Goal: Task Accomplishment & Management: Use online tool/utility

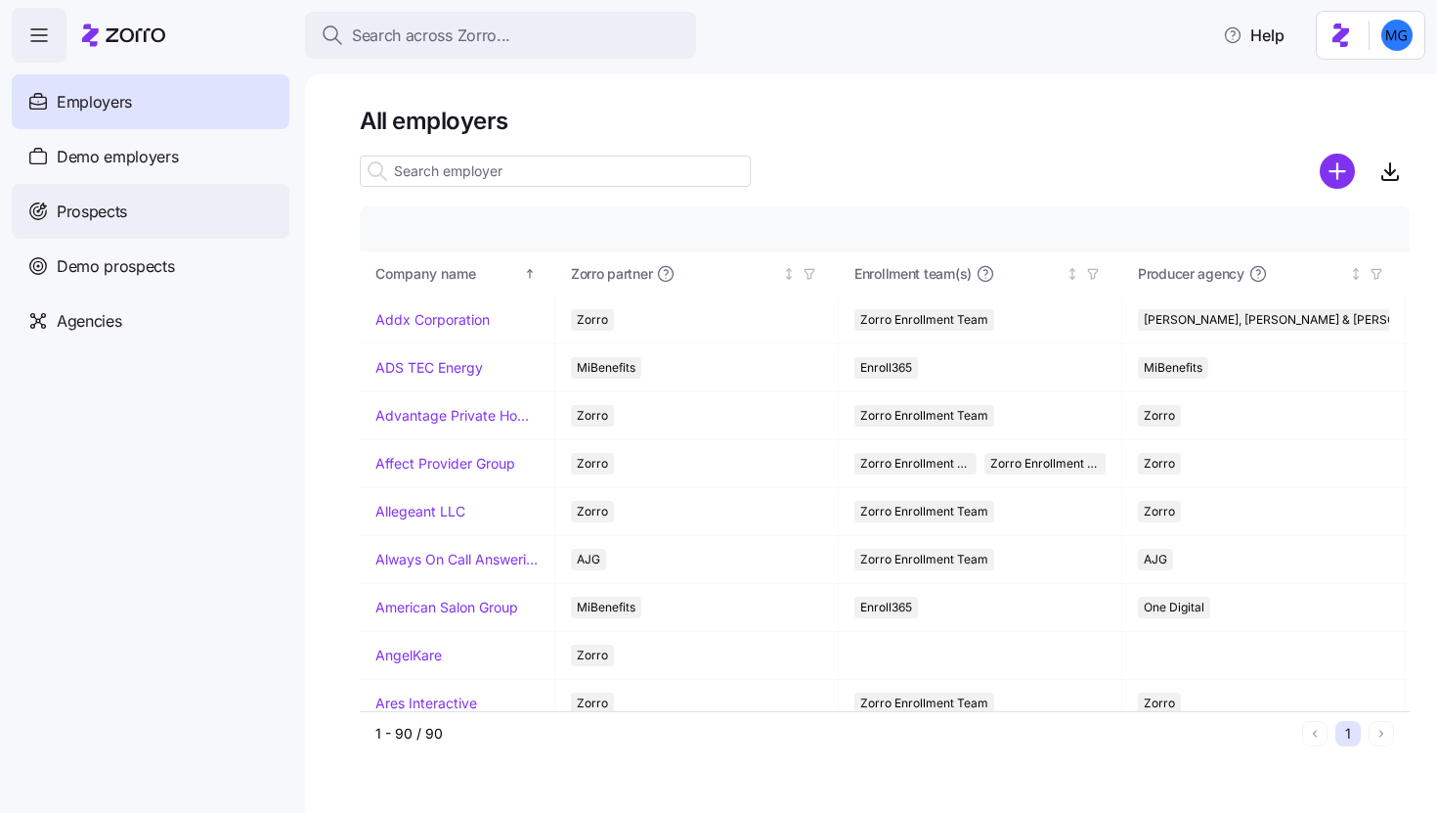
click at [229, 210] on div "Prospects" at bounding box center [151, 211] width 278 height 55
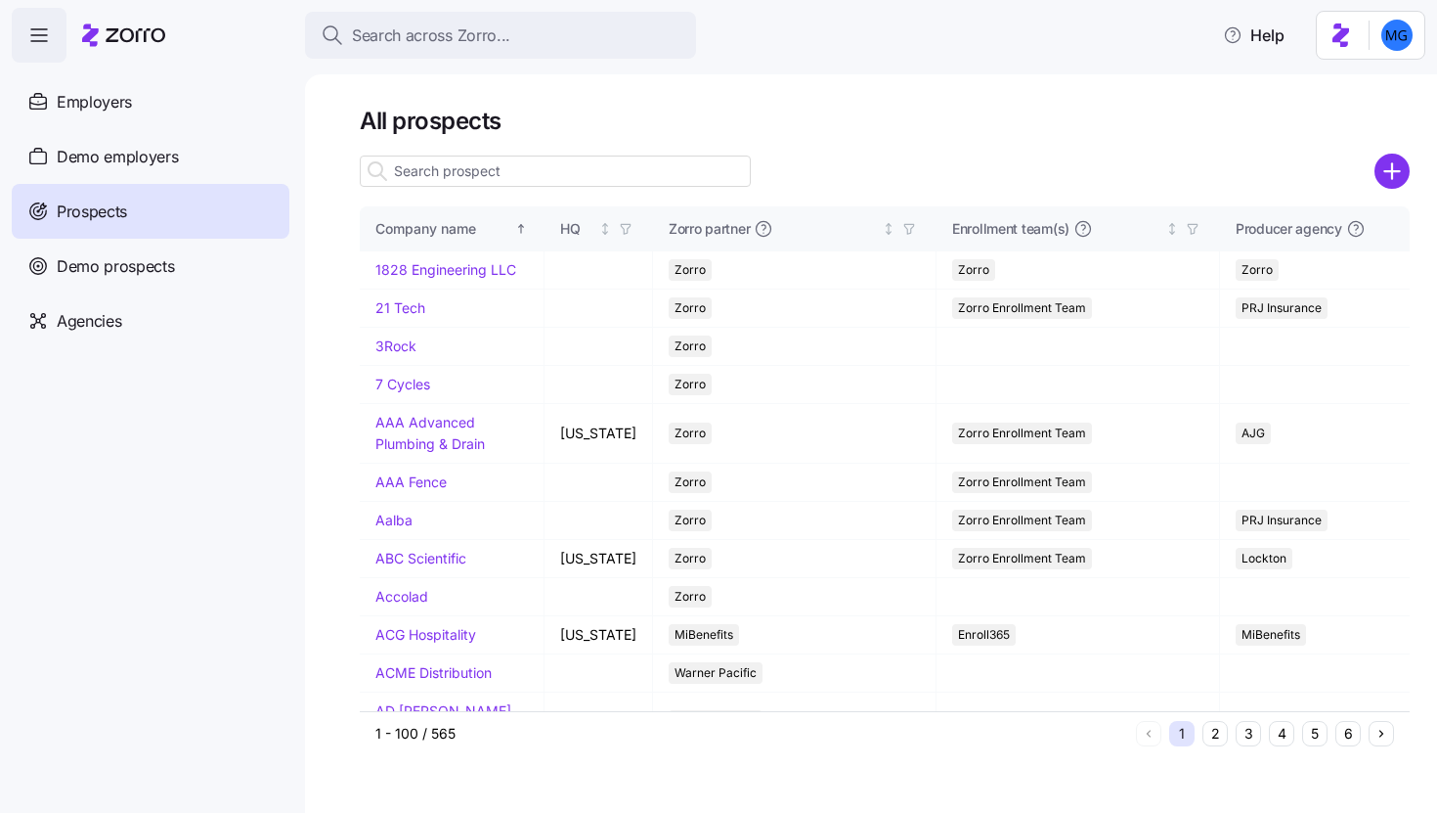
click at [494, 172] on input at bounding box center [555, 170] width 391 height 31
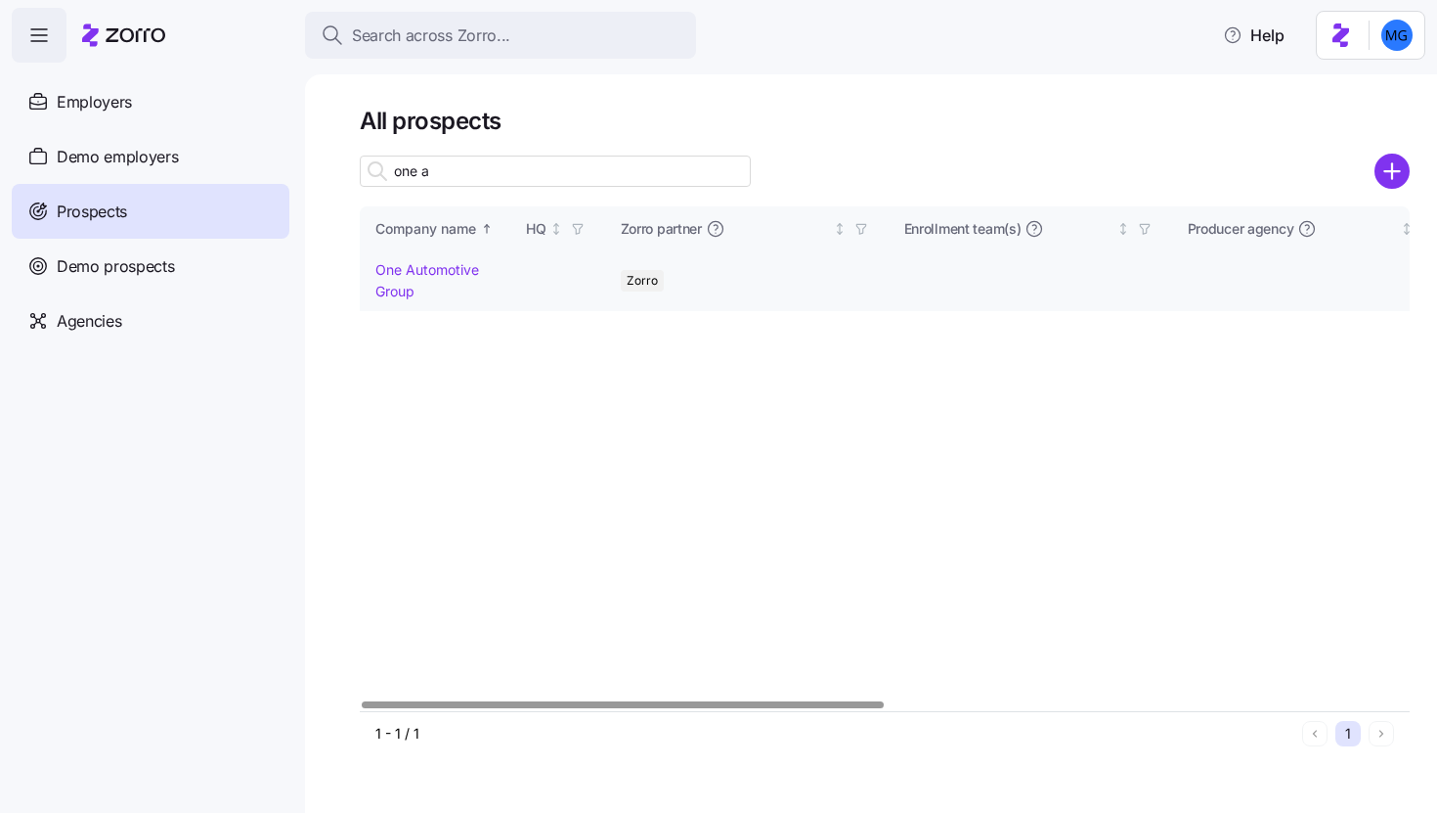
type input "one a"
click at [449, 278] on td "One Automotive Group" at bounding box center [435, 280] width 151 height 59
click at [449, 273] on link "One Automotive Group" at bounding box center [428, 280] width 104 height 38
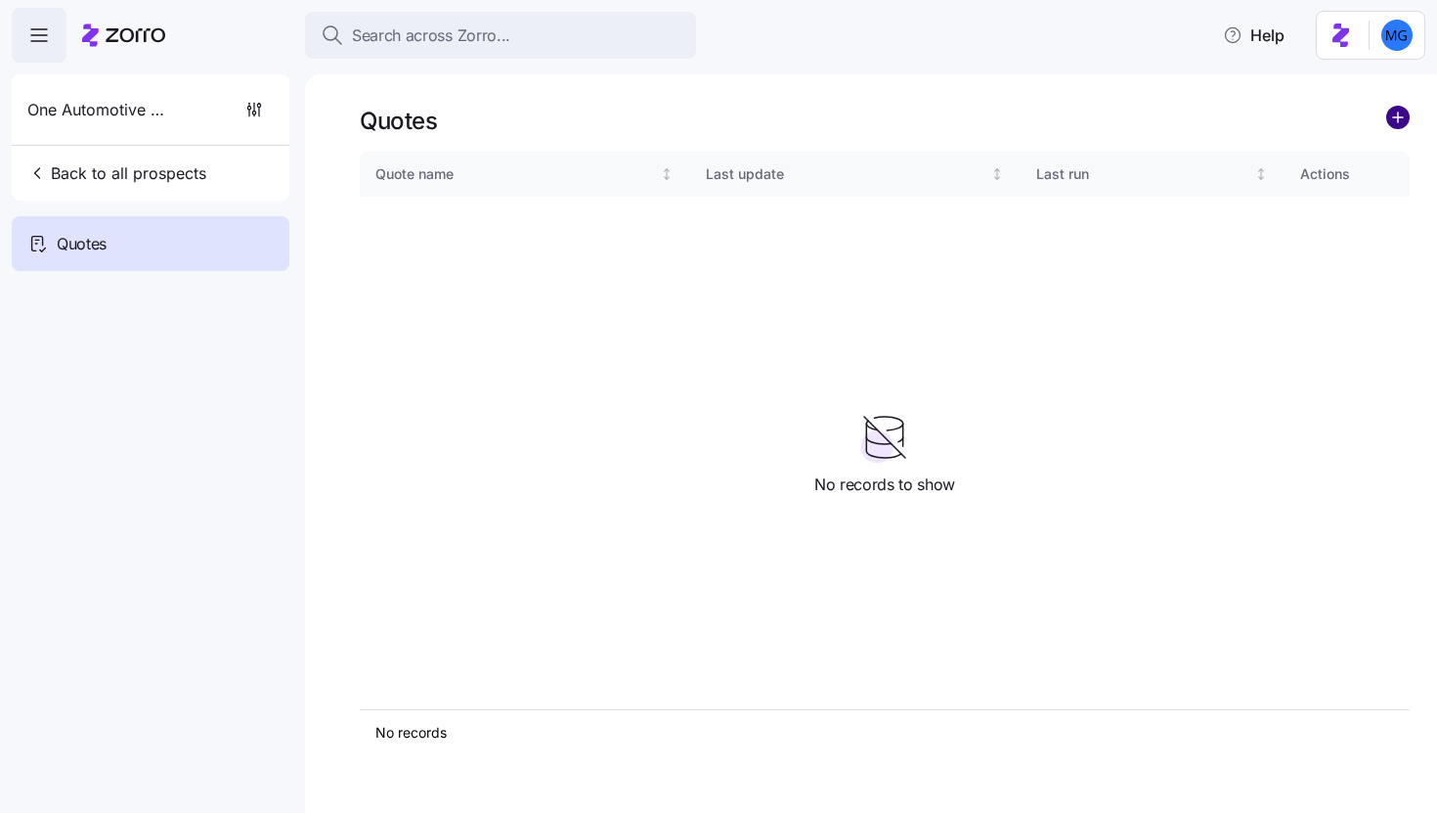
click at [1395, 125] on circle "add icon" at bounding box center [1399, 118] width 22 height 22
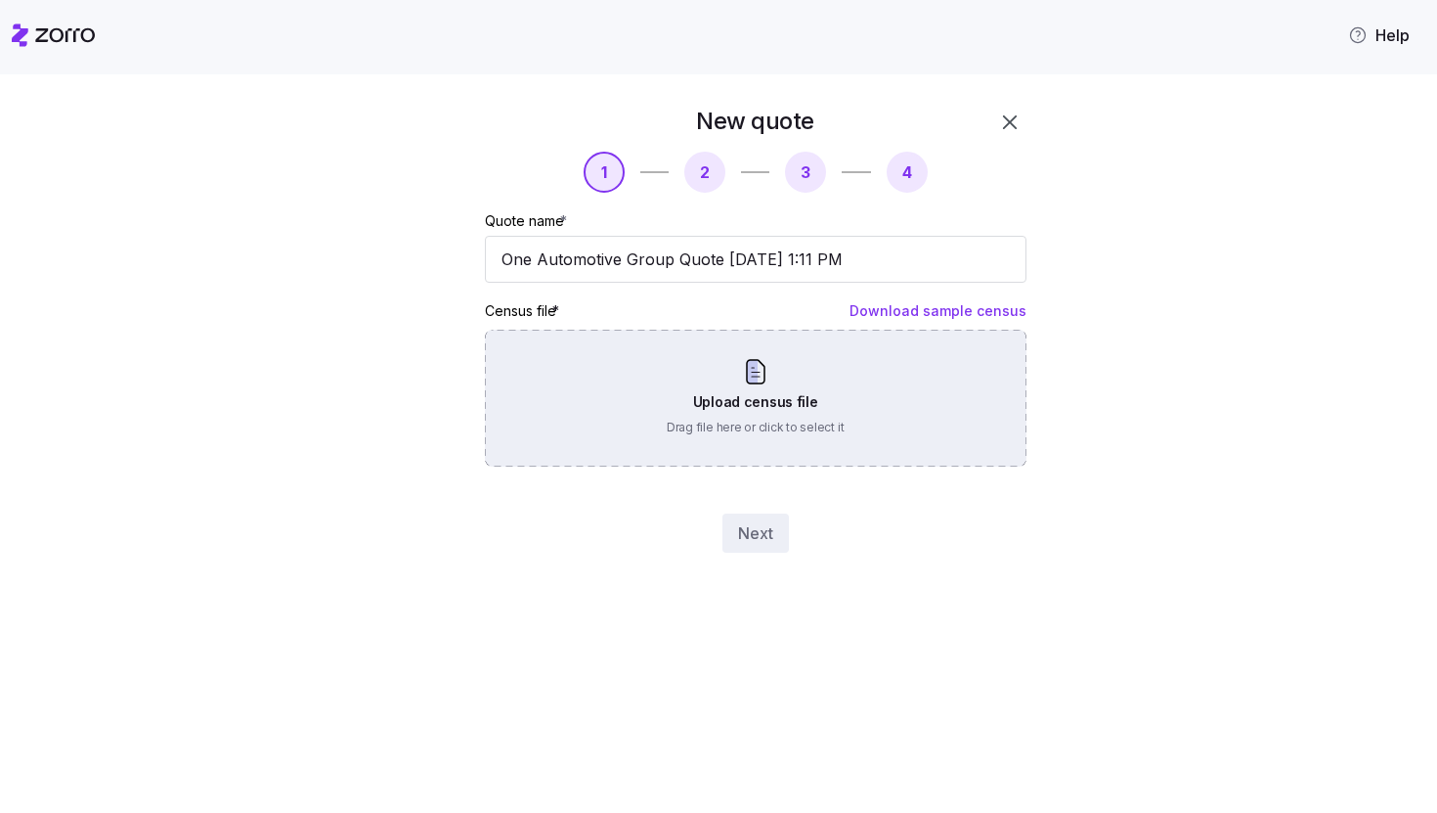
click at [797, 383] on div "Upload census file Drag file here or click to select it" at bounding box center [756, 398] width 542 height 137
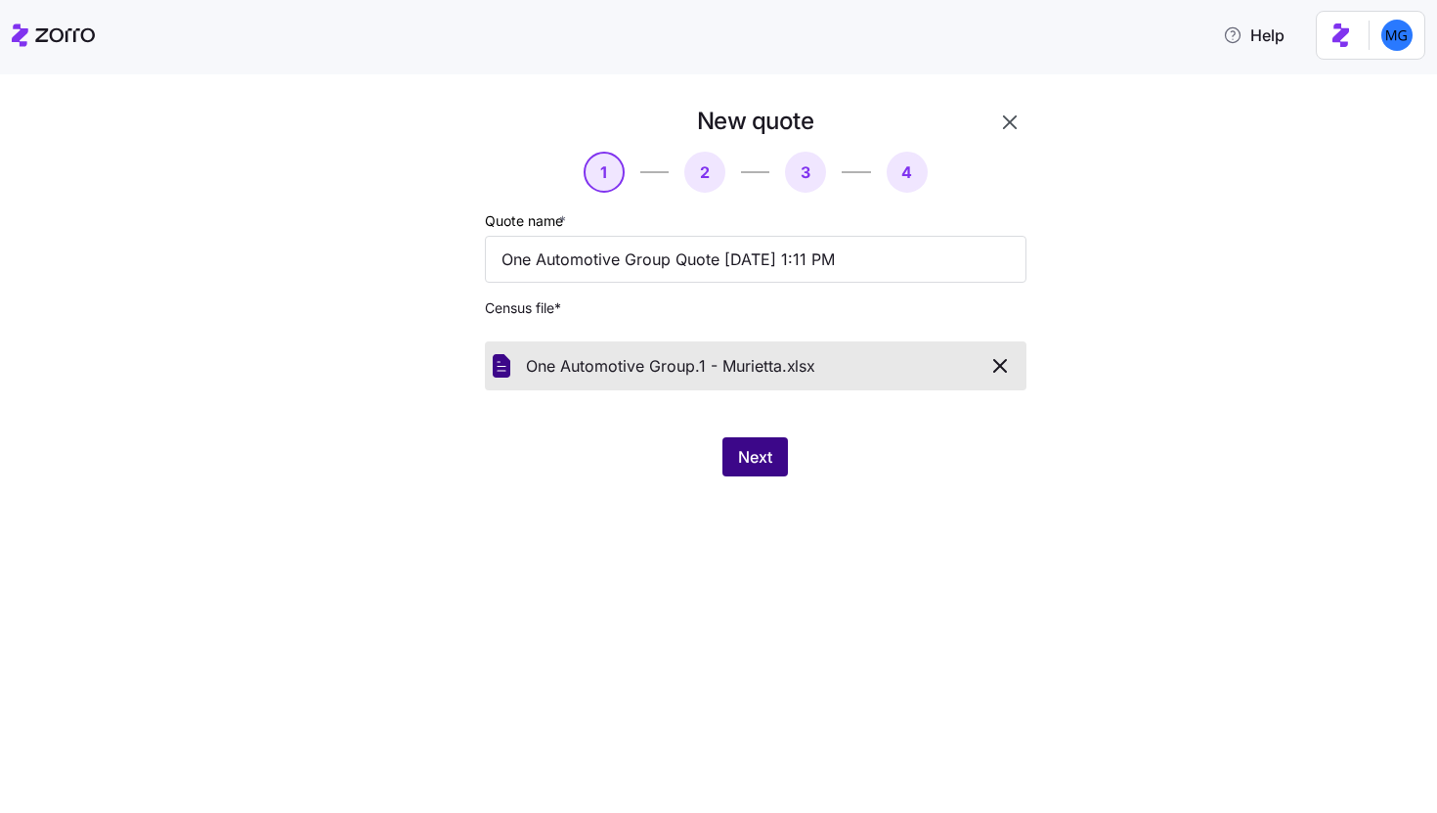
click at [752, 448] on span "Next" at bounding box center [755, 456] width 34 height 23
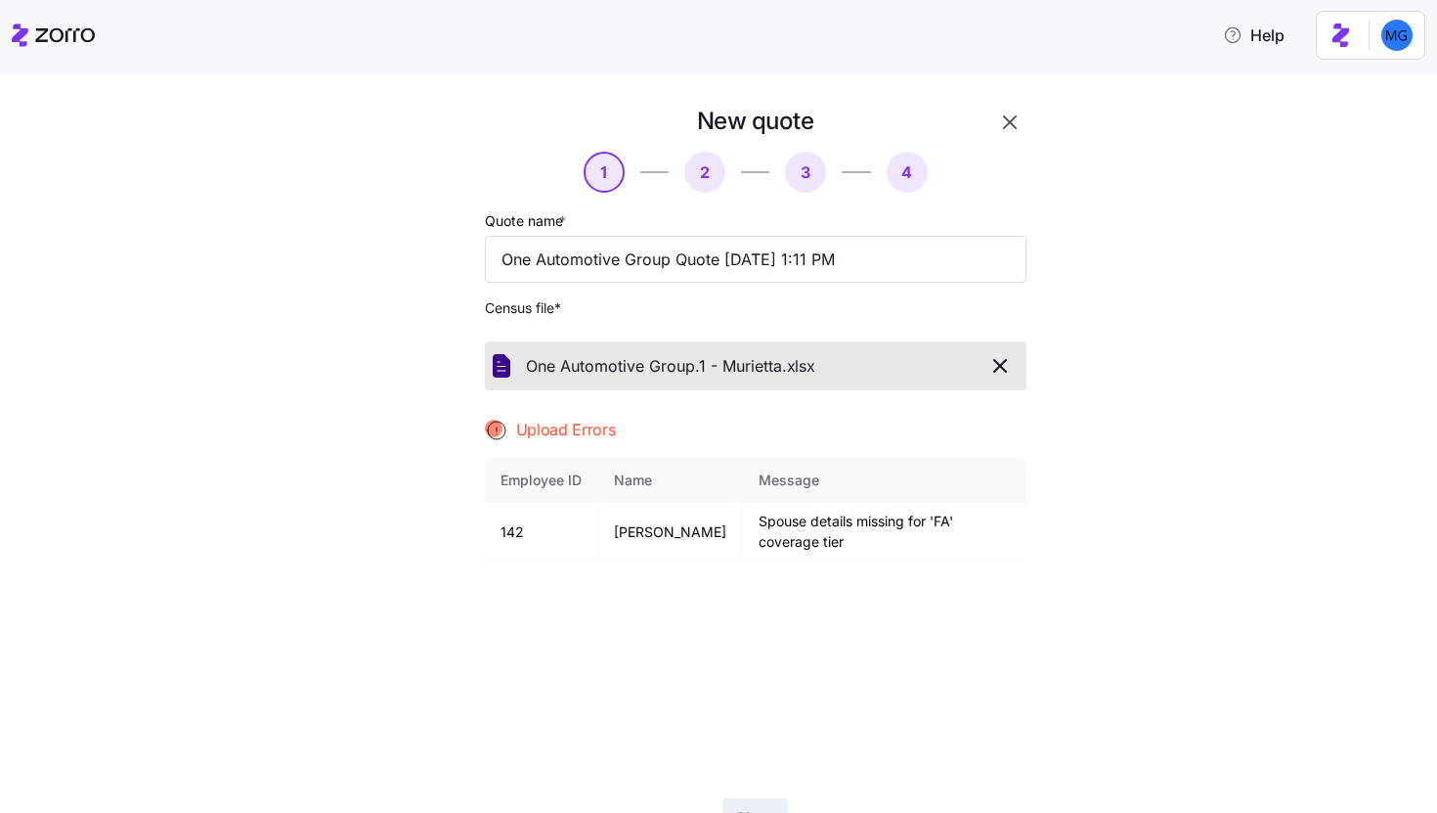
click at [998, 119] on icon "button" at bounding box center [1009, 122] width 23 height 23
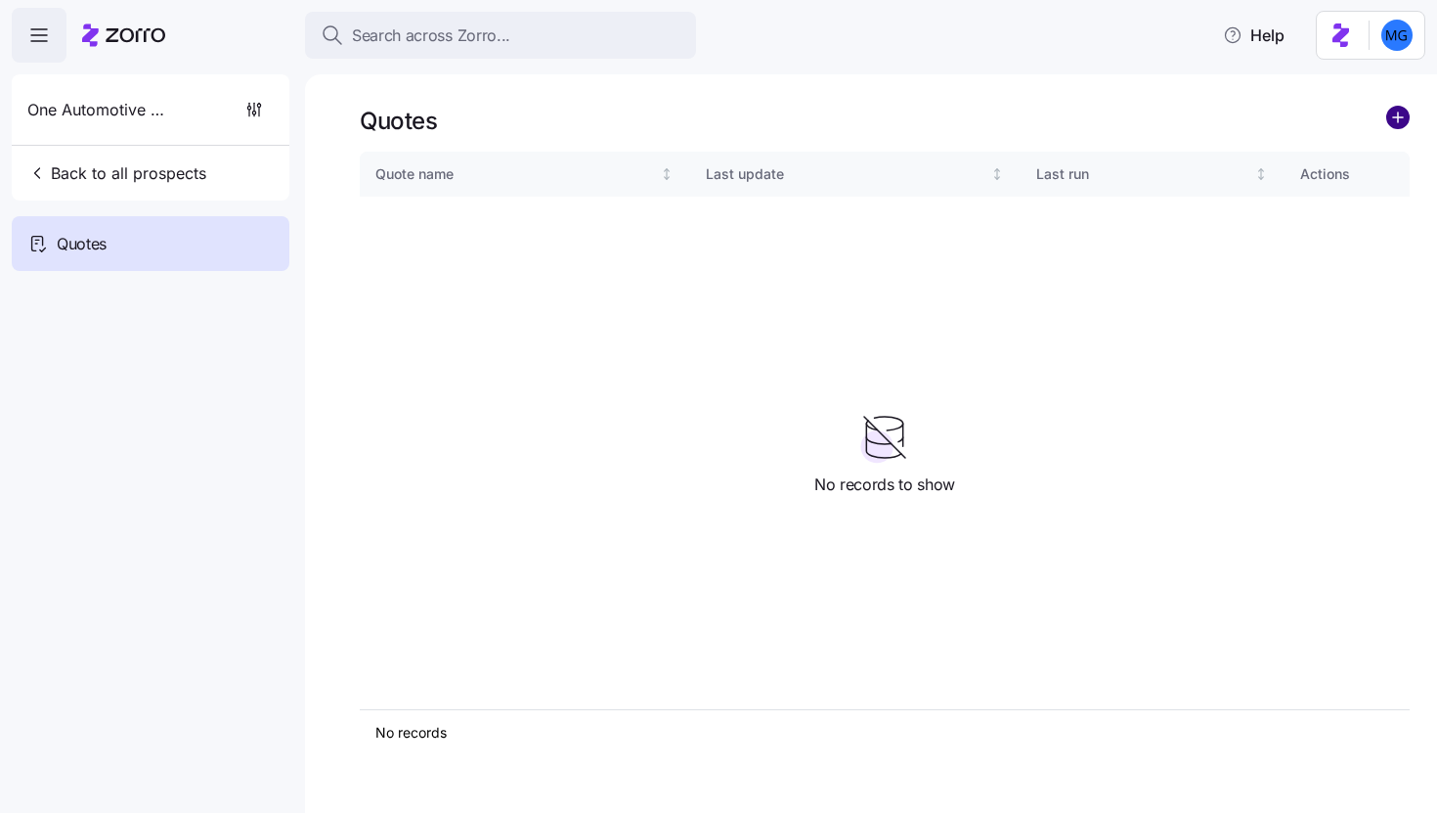
click at [1395, 119] on circle "add icon" at bounding box center [1399, 118] width 22 height 22
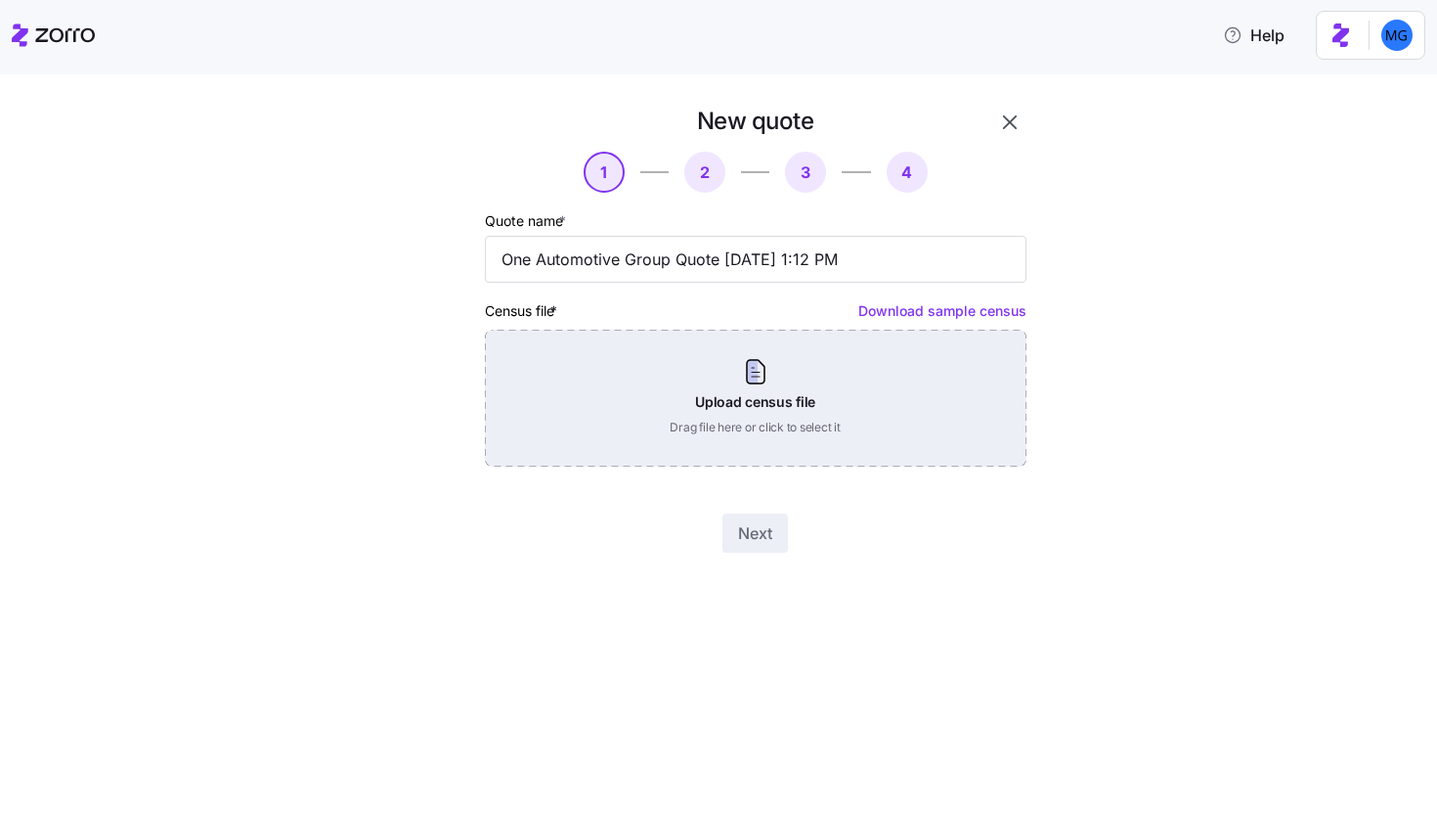
click at [769, 398] on div "Upload census file Drag file here or click to select it" at bounding box center [756, 398] width 542 height 137
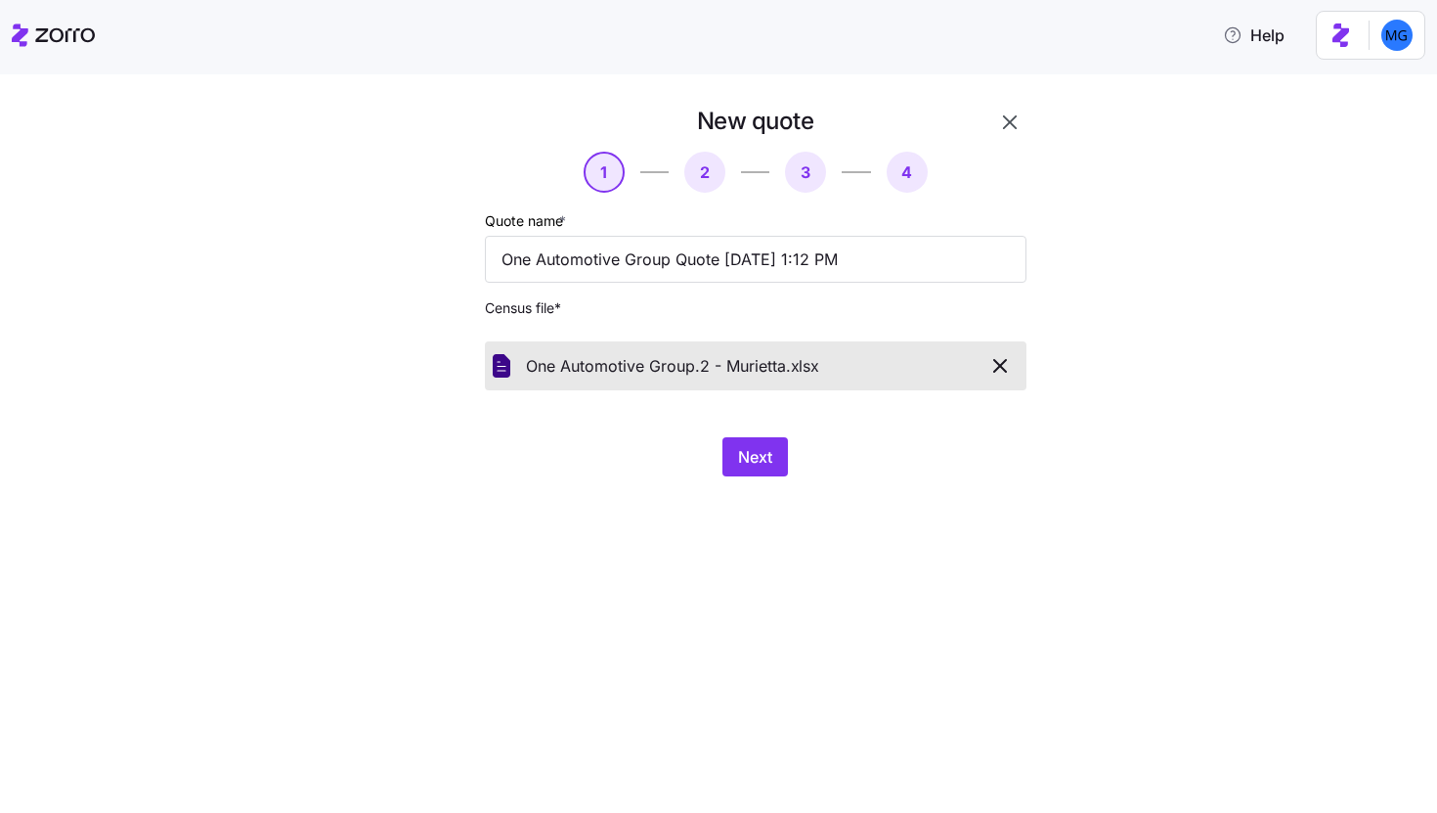
click at [738, 423] on div "New quote 1 2 3 4 Quote name * One Automotive Group Quote 08/24/2025 1:12 PM Ce…" at bounding box center [755, 291] width 557 height 386
click at [750, 453] on span "Next" at bounding box center [755, 456] width 34 height 23
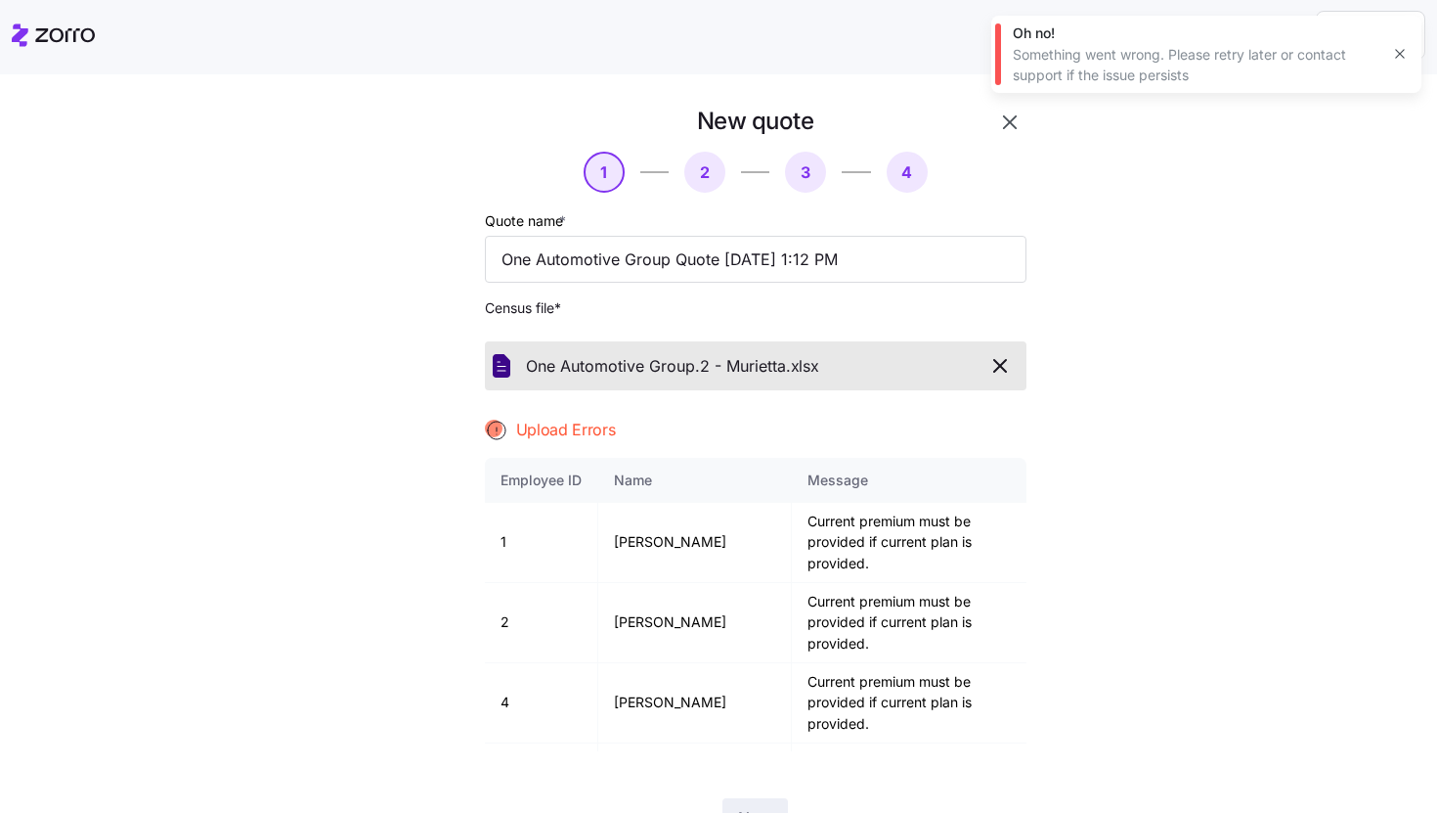
click at [1406, 54] on icon "button" at bounding box center [1401, 54] width 16 height 16
click at [1003, 133] on icon "button" at bounding box center [1009, 122] width 23 height 23
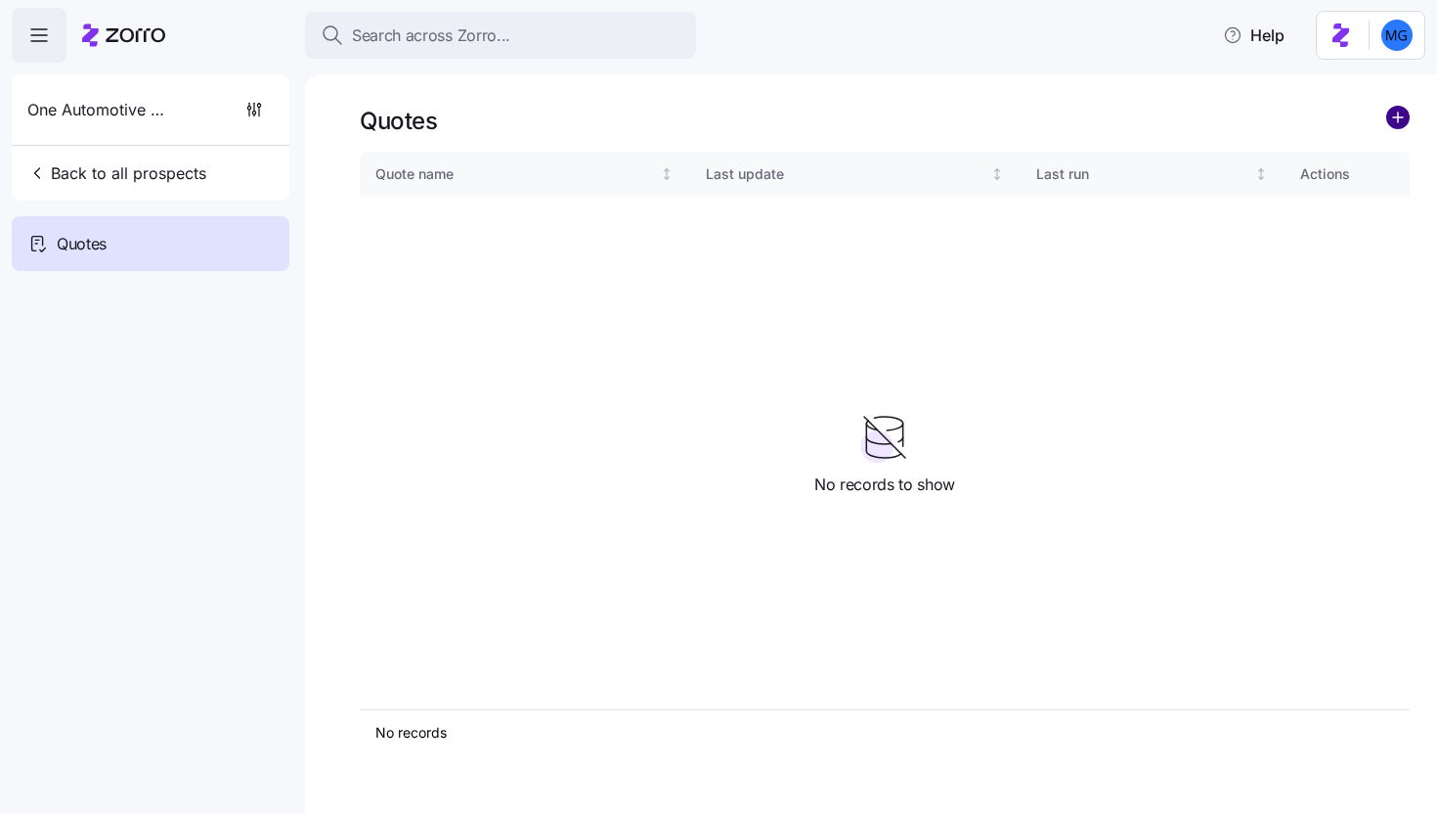
click at [1402, 125] on circle "add icon" at bounding box center [1399, 118] width 22 height 22
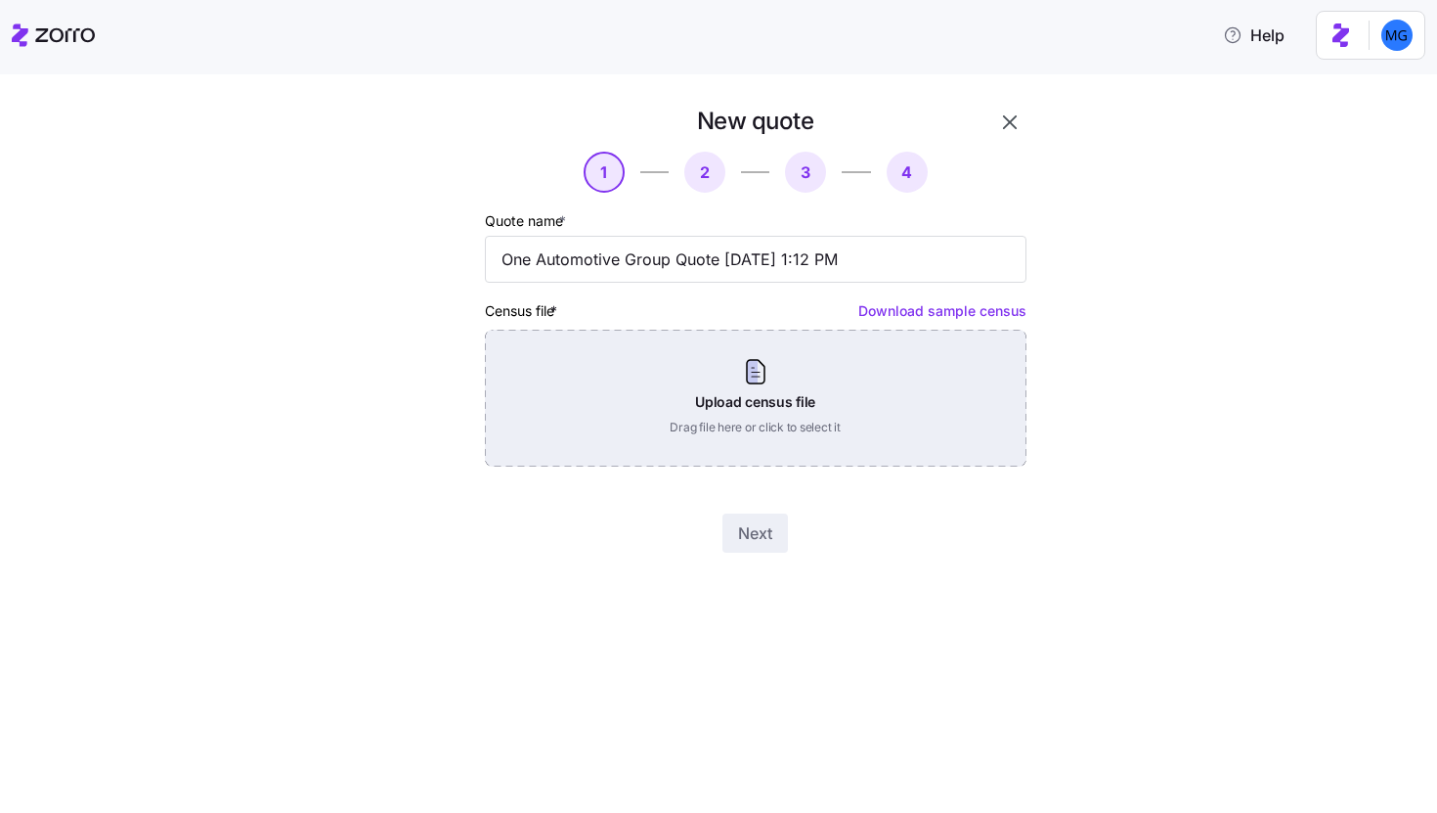
click at [688, 401] on div "Upload census file Drag file here or click to select it" at bounding box center [756, 398] width 542 height 137
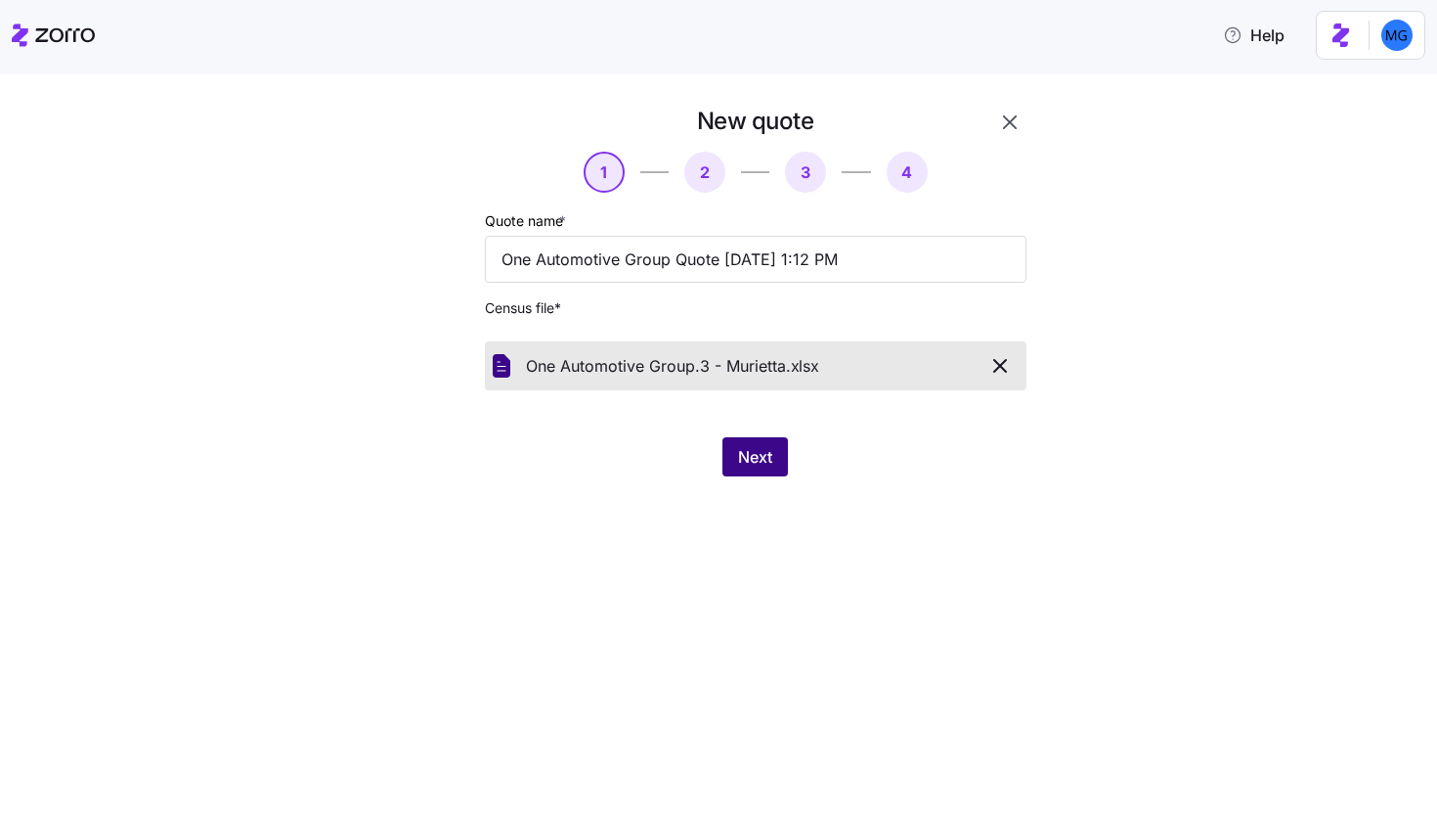
click at [767, 470] on button "Next" at bounding box center [756, 456] width 66 height 39
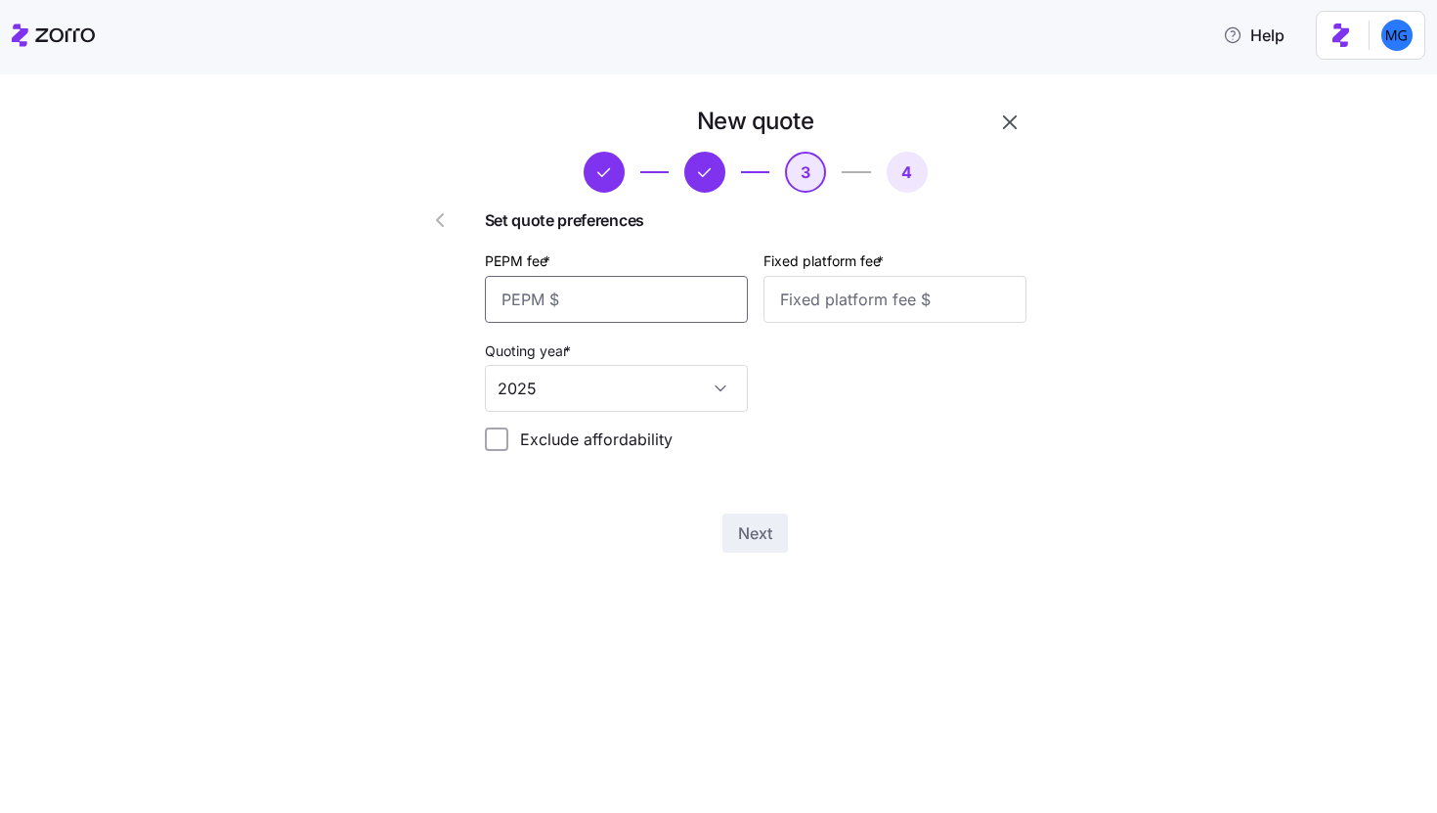
click at [672, 302] on input "PEPM fee *" at bounding box center [616, 299] width 263 height 47
type input "55"
click at [841, 290] on input "Fixed platform fee *" at bounding box center [895, 299] width 263 height 47
type input "100"
click at [759, 514] on div "Next" at bounding box center [756, 532] width 542 height 39
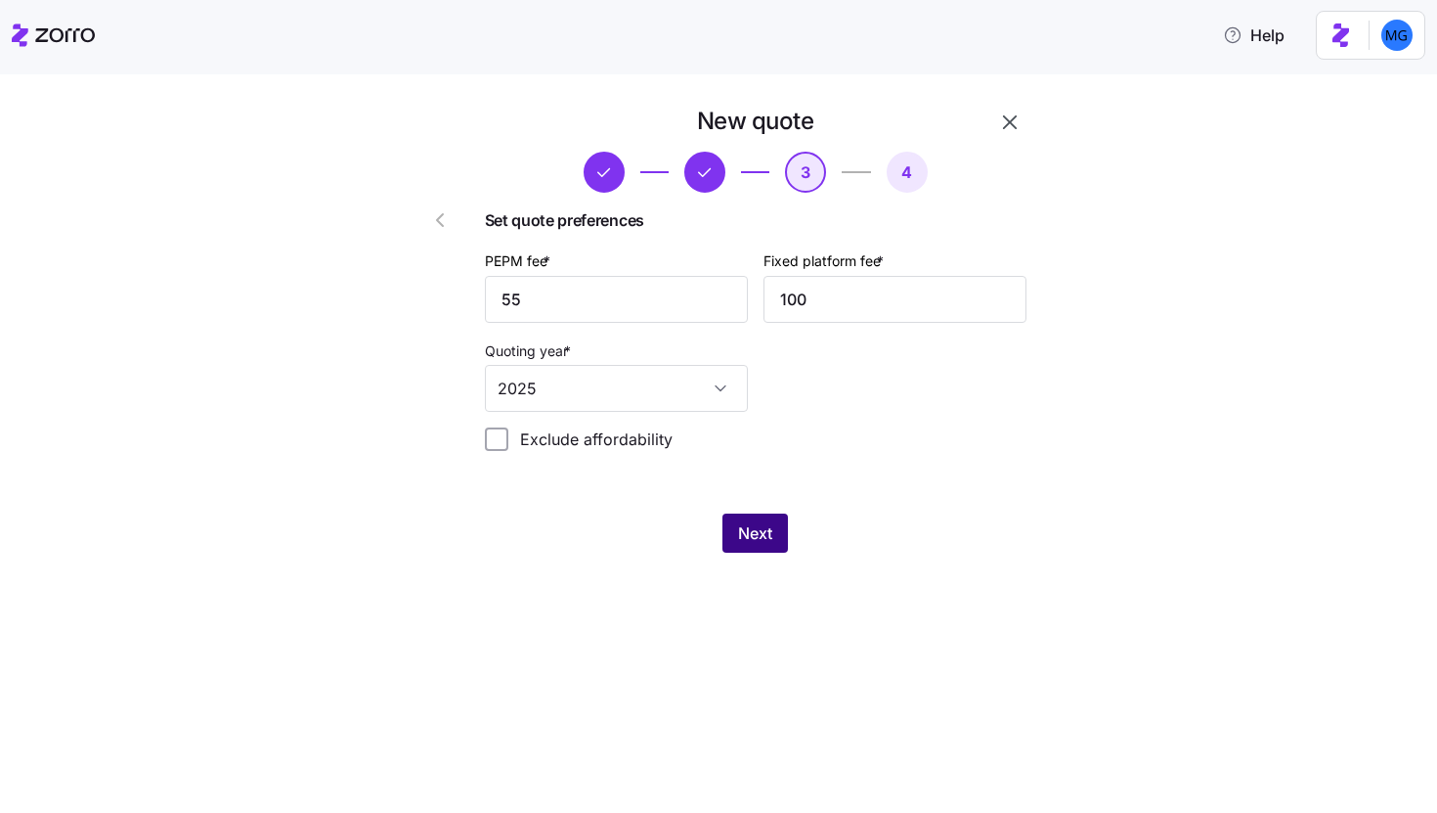
click at [779, 544] on button "Next" at bounding box center [756, 532] width 66 height 39
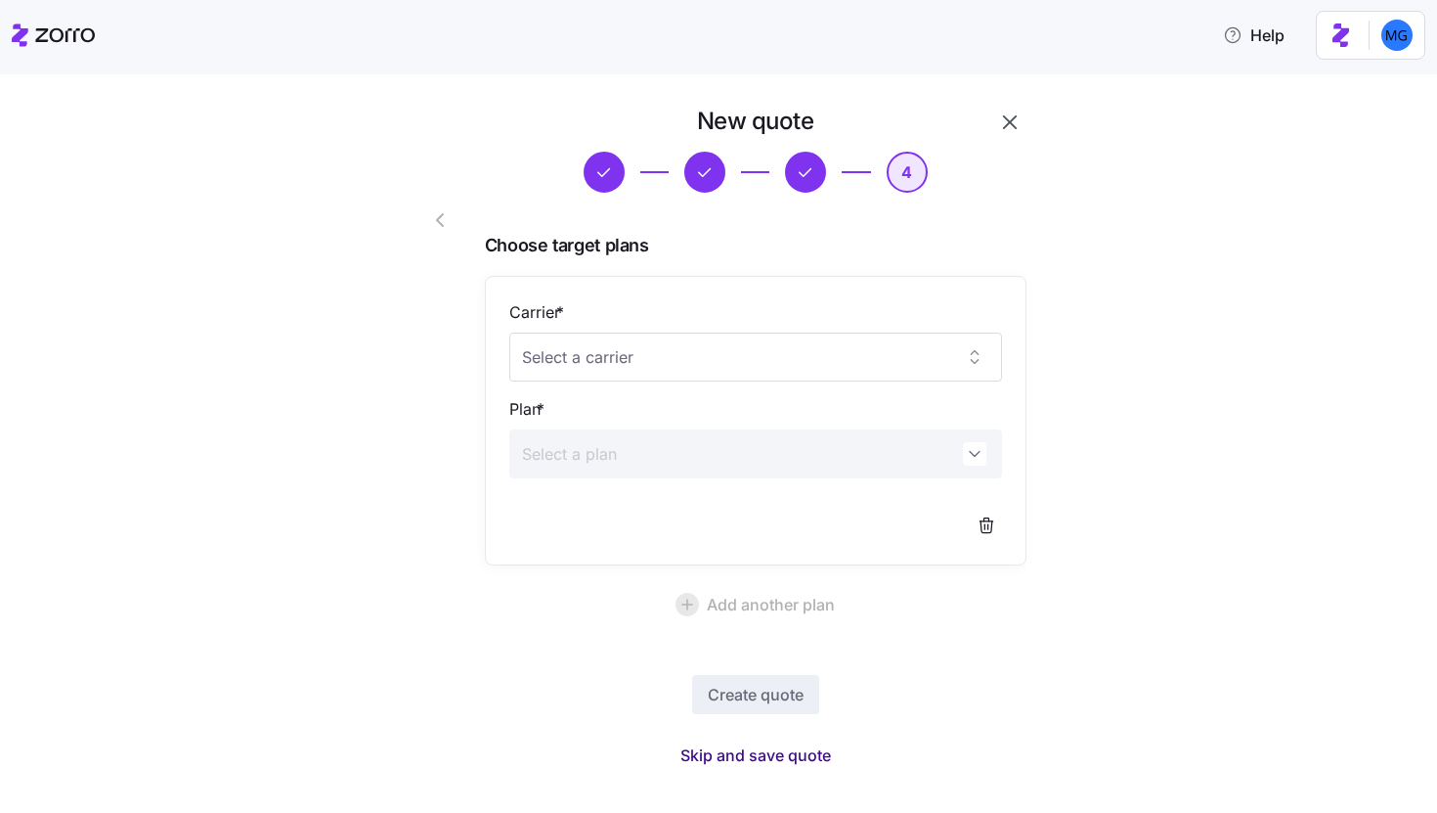
click at [758, 748] on span "Skip and save quote" at bounding box center [756, 754] width 151 height 23
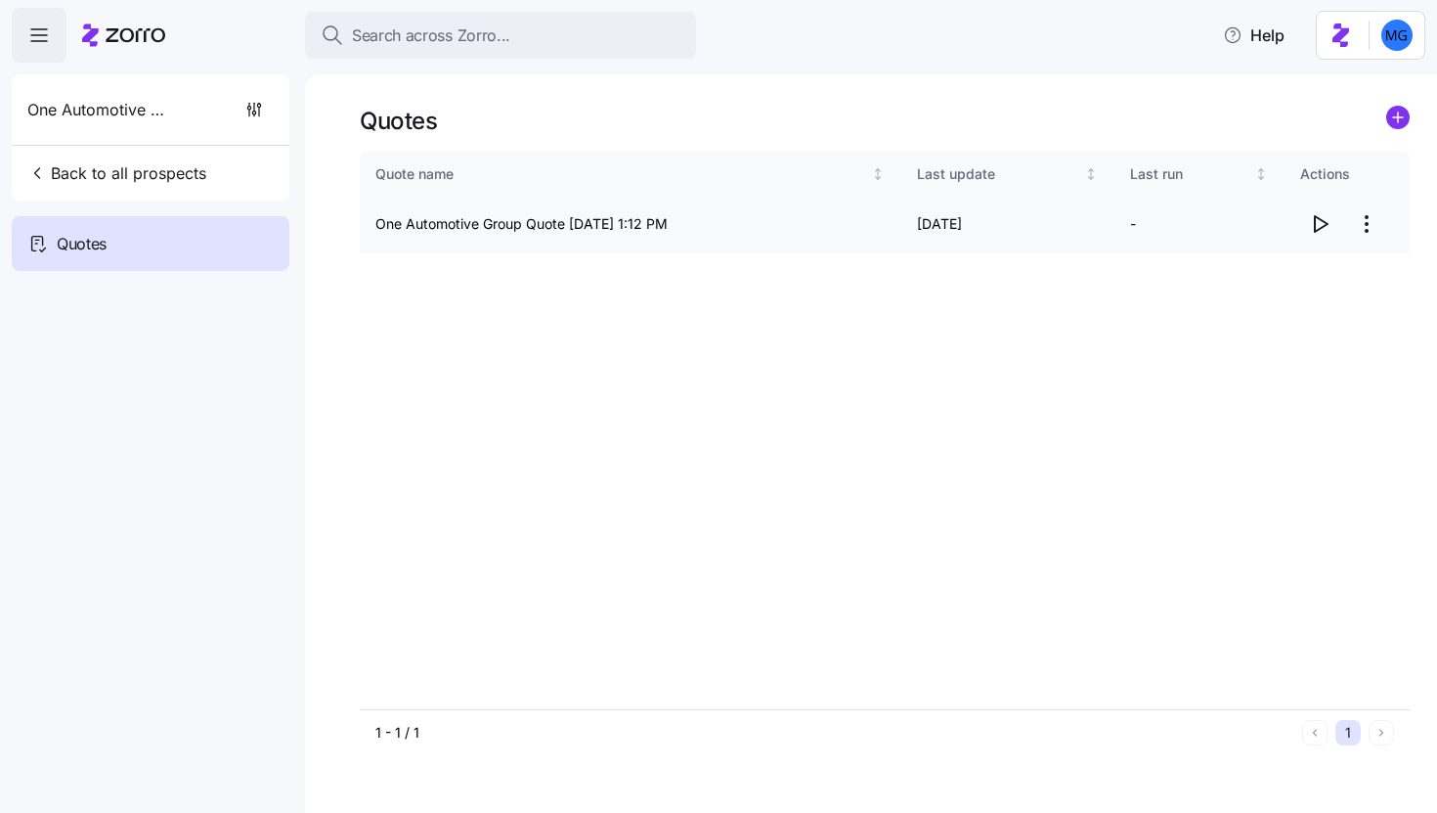
click at [1321, 223] on icon "button" at bounding box center [1319, 223] width 23 height 23
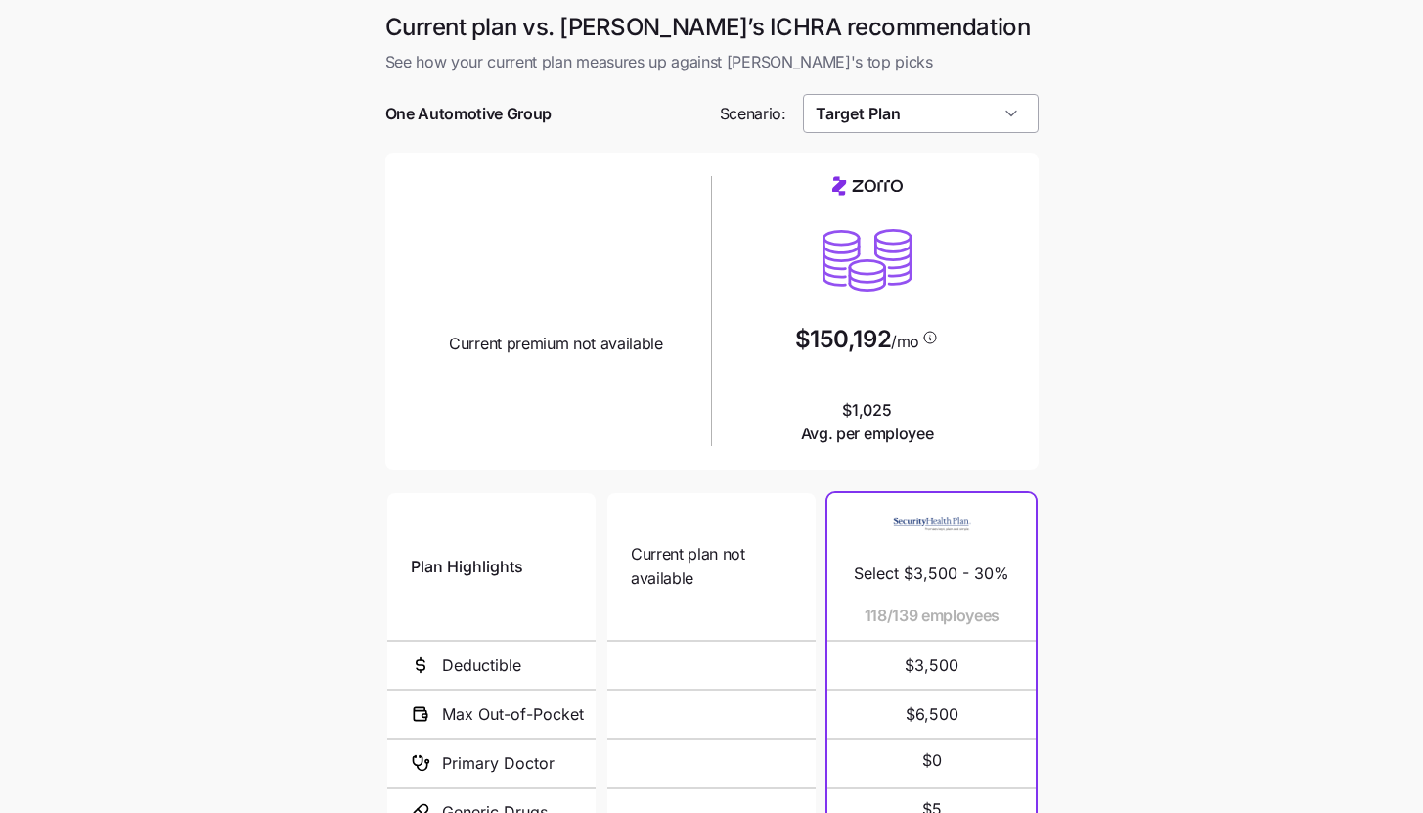
click at [1009, 106] on input "Target Plan" at bounding box center [921, 113] width 236 height 39
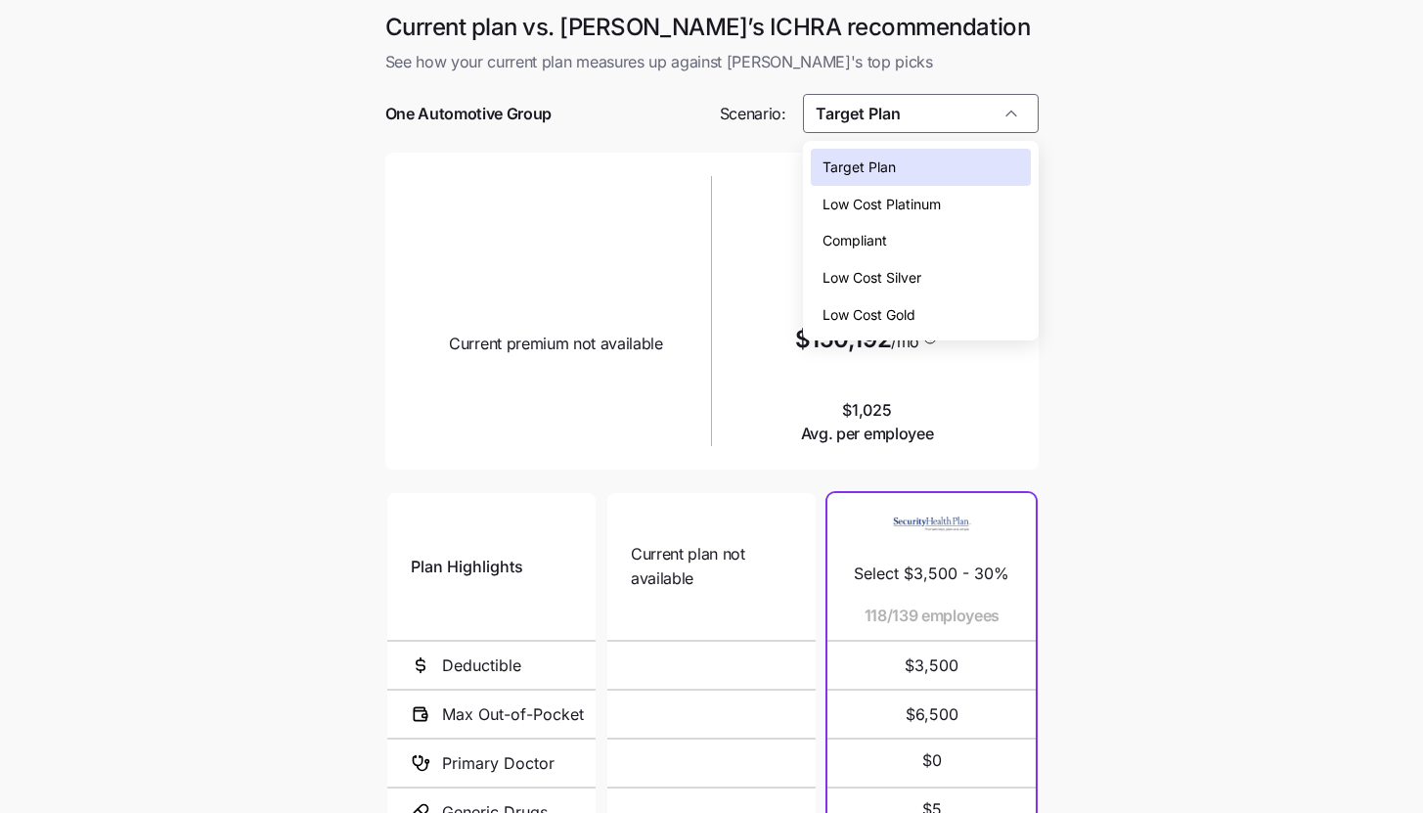
click at [967, 281] on div "Low Cost Silver" at bounding box center [921, 277] width 220 height 37
type input "Low Cost Silver"
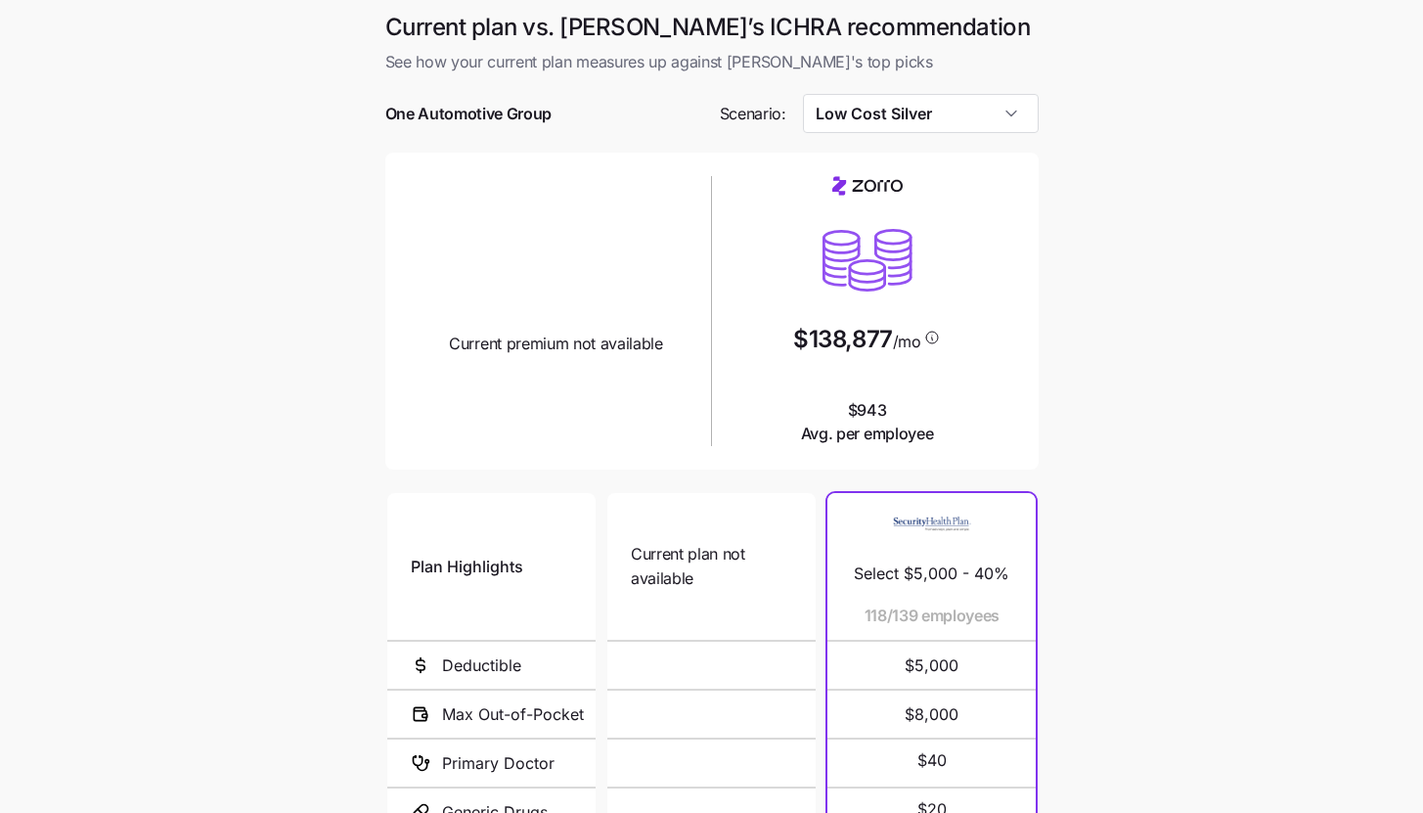
scroll to position [253, 0]
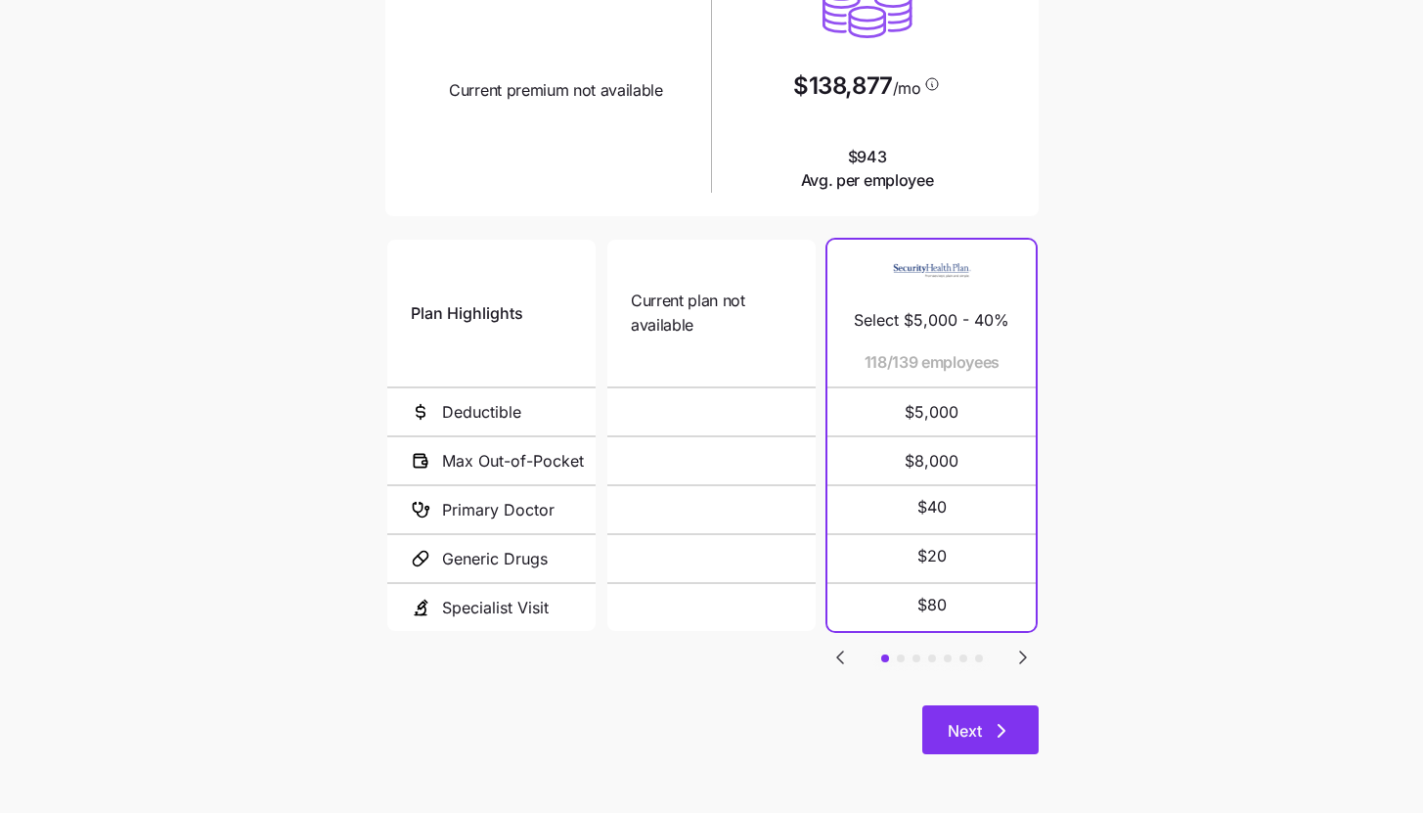
click at [999, 747] on button "Next" at bounding box center [980, 729] width 116 height 49
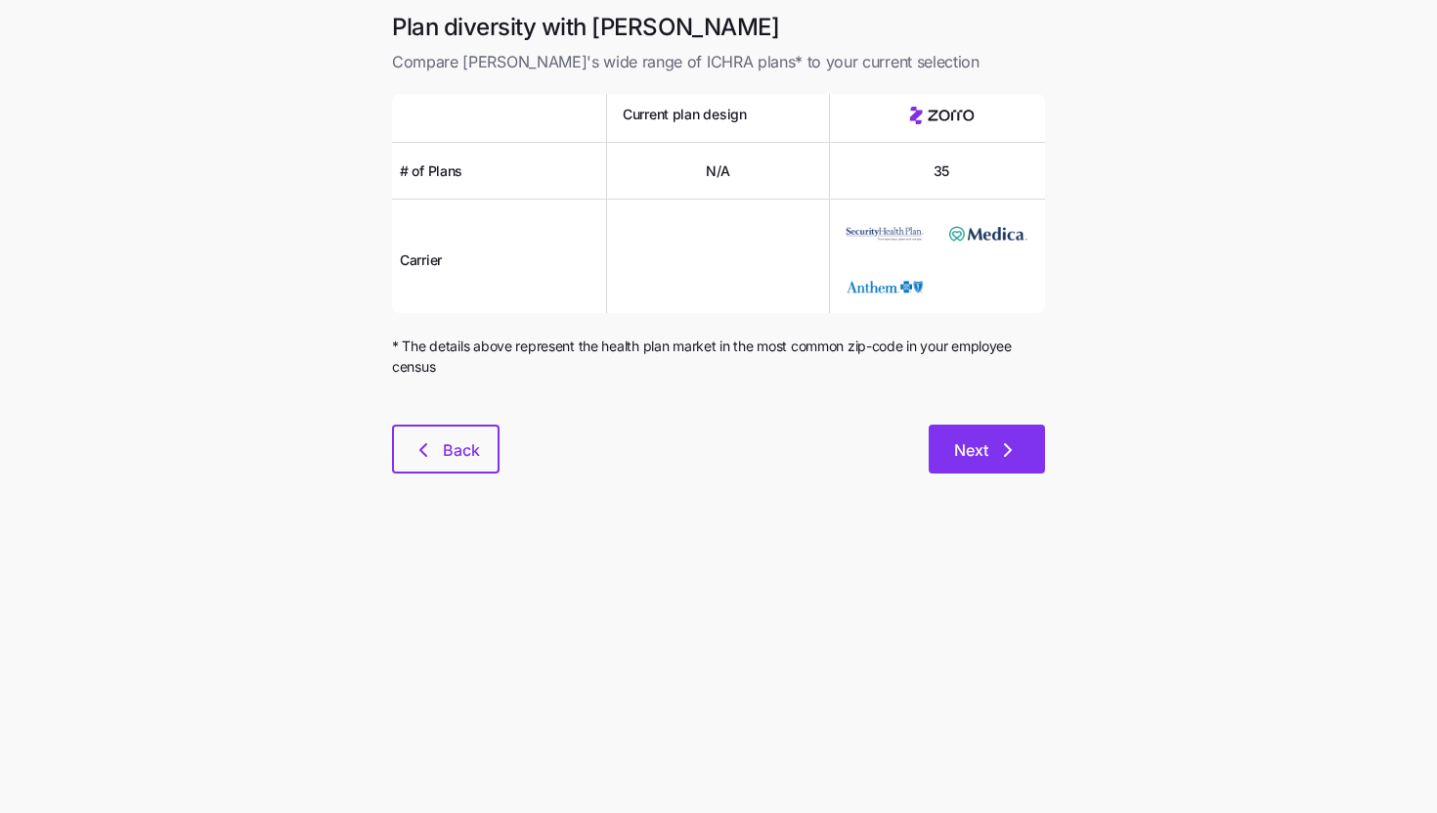
click at [1012, 445] on icon "button" at bounding box center [1007, 449] width 23 height 23
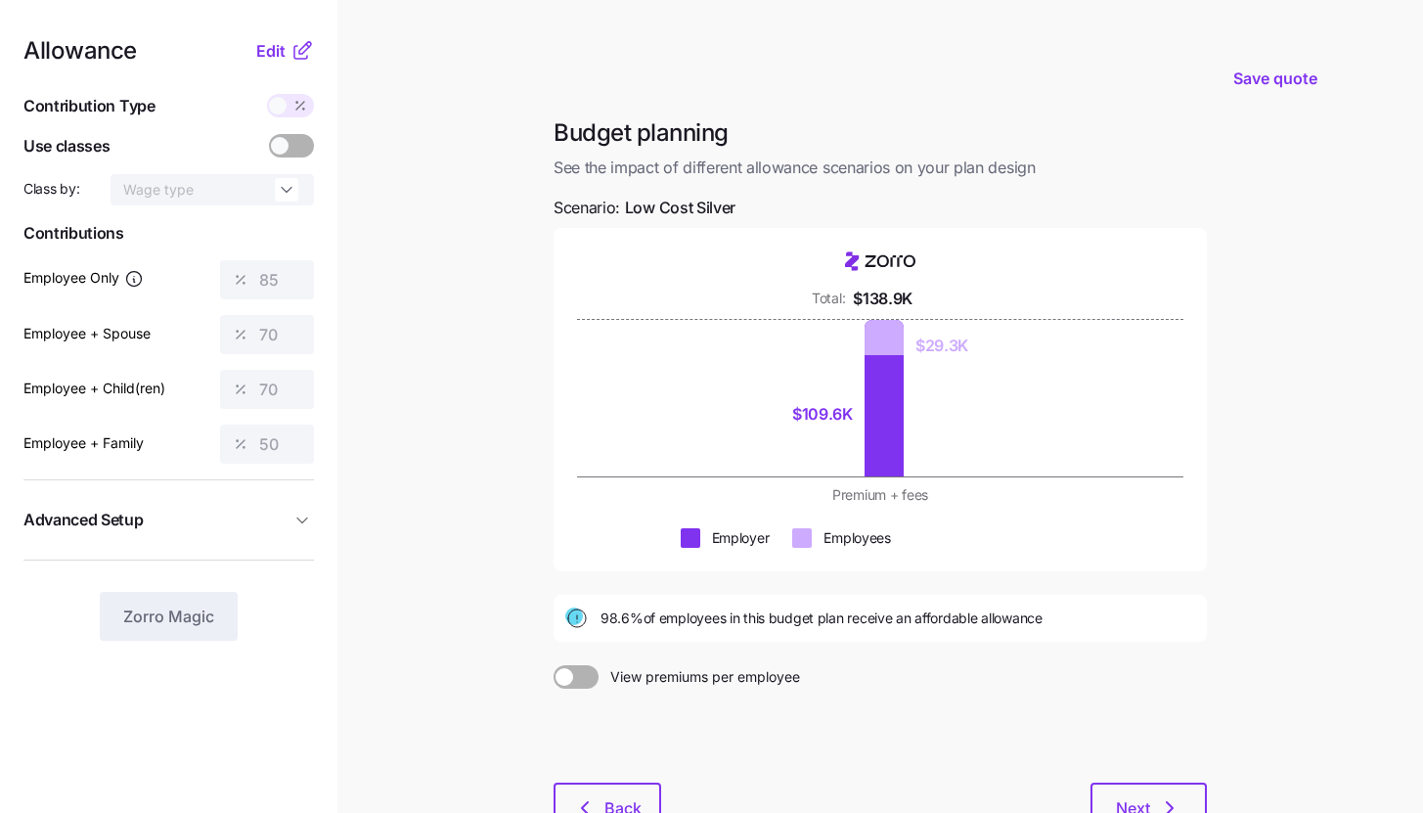
click at [301, 55] on icon at bounding box center [301, 50] width 23 height 23
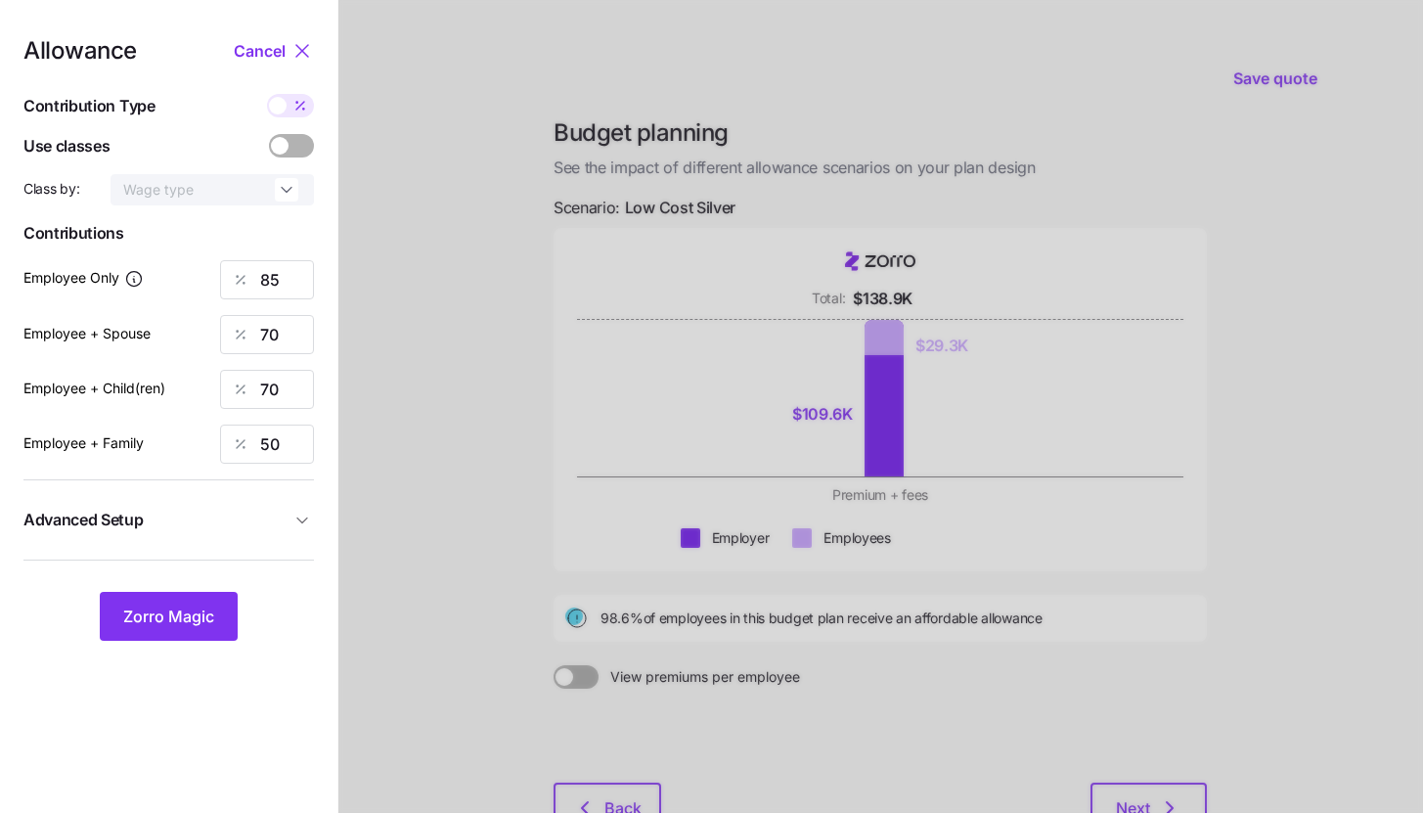
click at [277, 505] on button "Advanced Setup" at bounding box center [168, 520] width 290 height 48
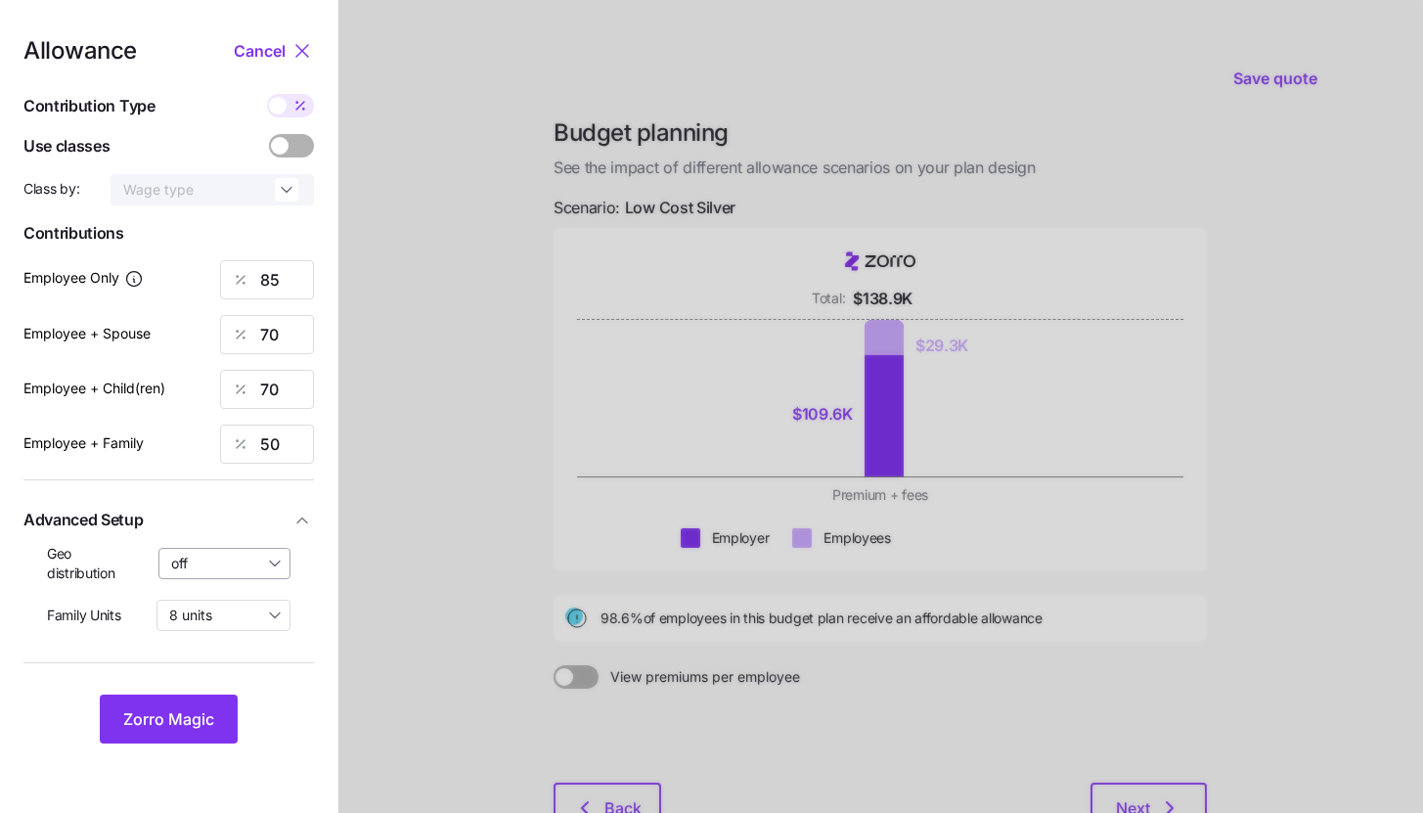
click at [249, 572] on input "off" at bounding box center [224, 563] width 133 height 31
click at [238, 671] on span "By state (2)" at bounding box center [214, 678] width 75 height 22
type input "By state (2)"
click at [213, 696] on button "Zorro Magic" at bounding box center [169, 718] width 138 height 49
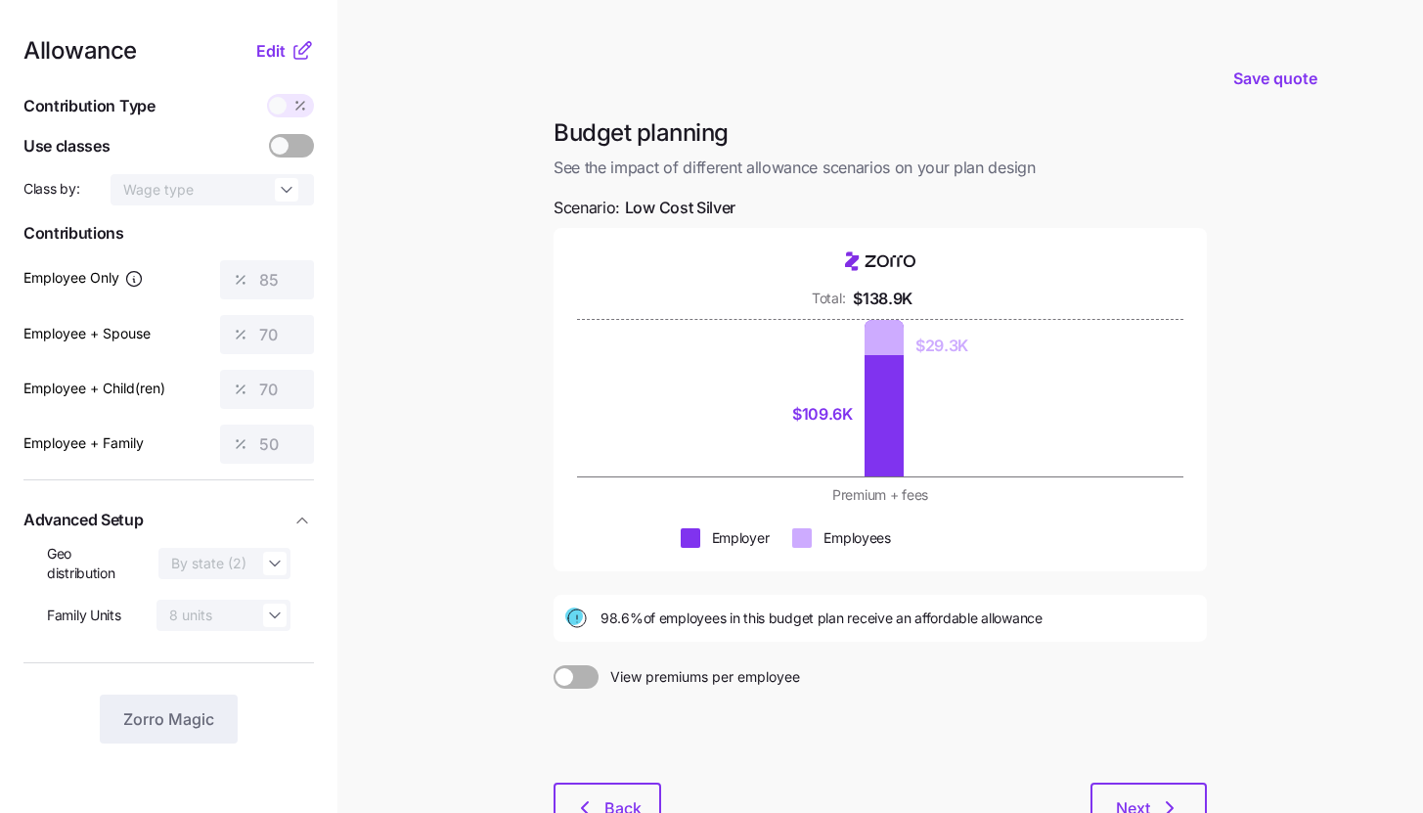
click at [300, 39] on icon at bounding box center [301, 50] width 23 height 23
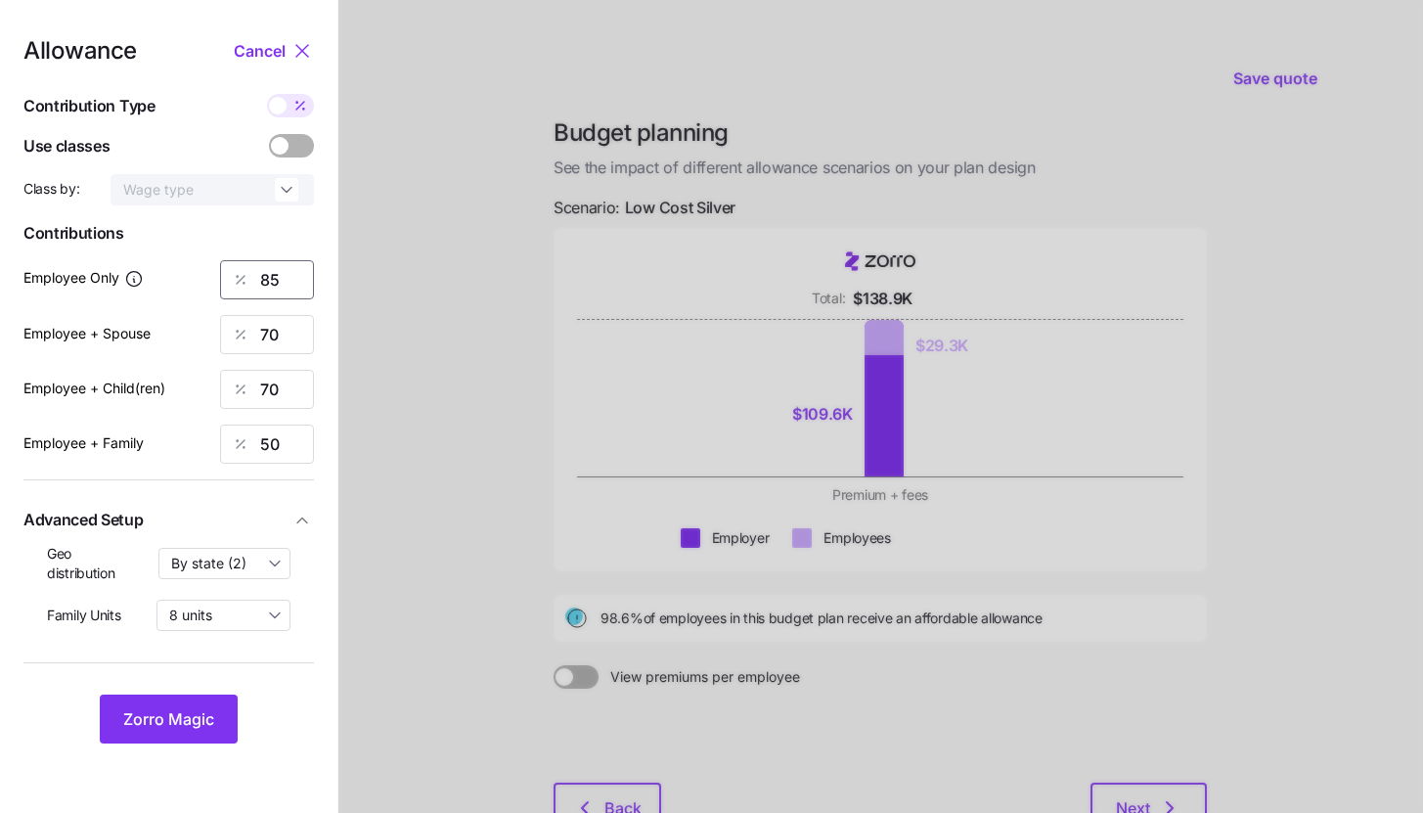
click at [280, 280] on input "85" at bounding box center [267, 279] width 94 height 39
type input "80"
type input "50"
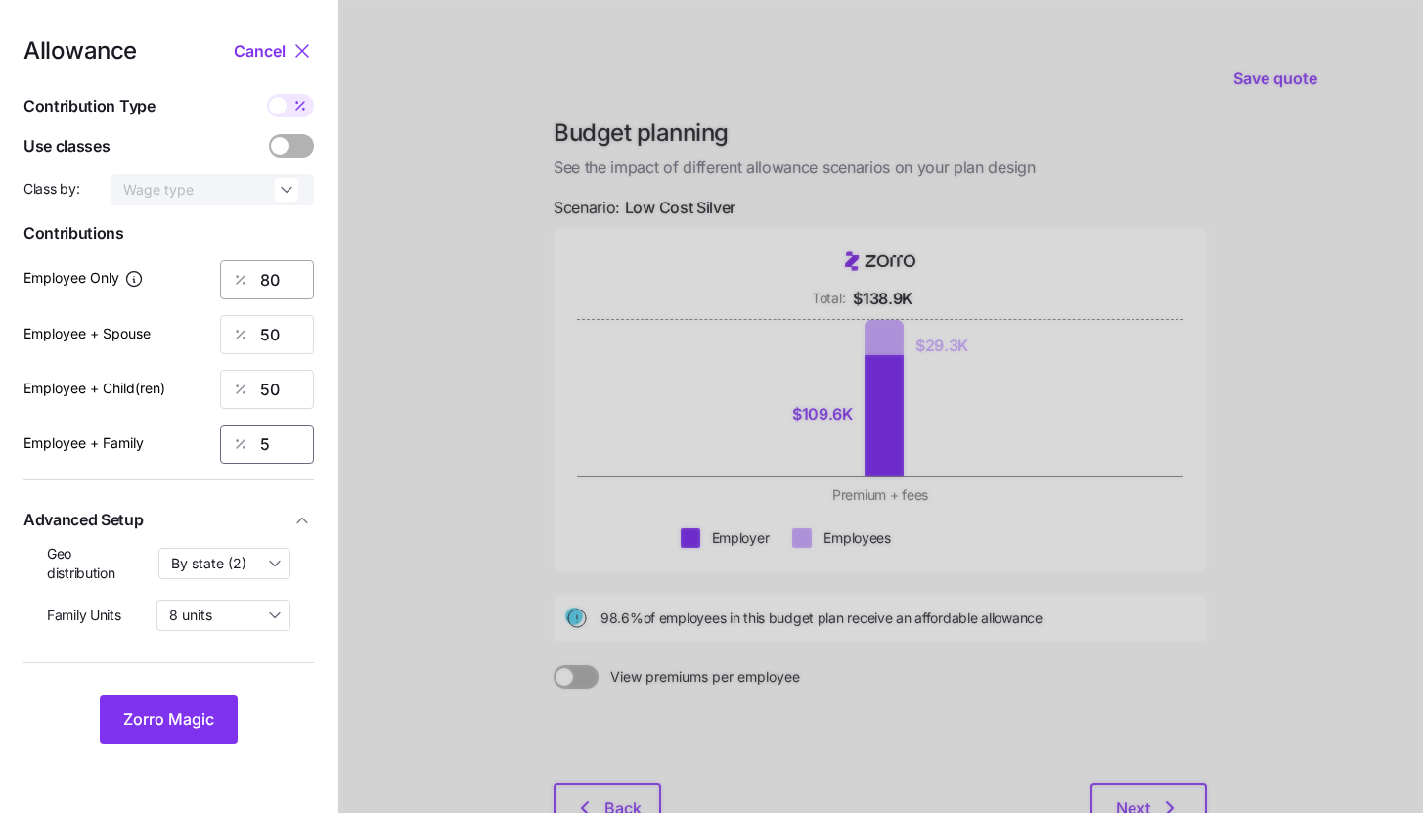
type input "50"
click at [198, 716] on span "Zorro Magic" at bounding box center [168, 718] width 91 height 23
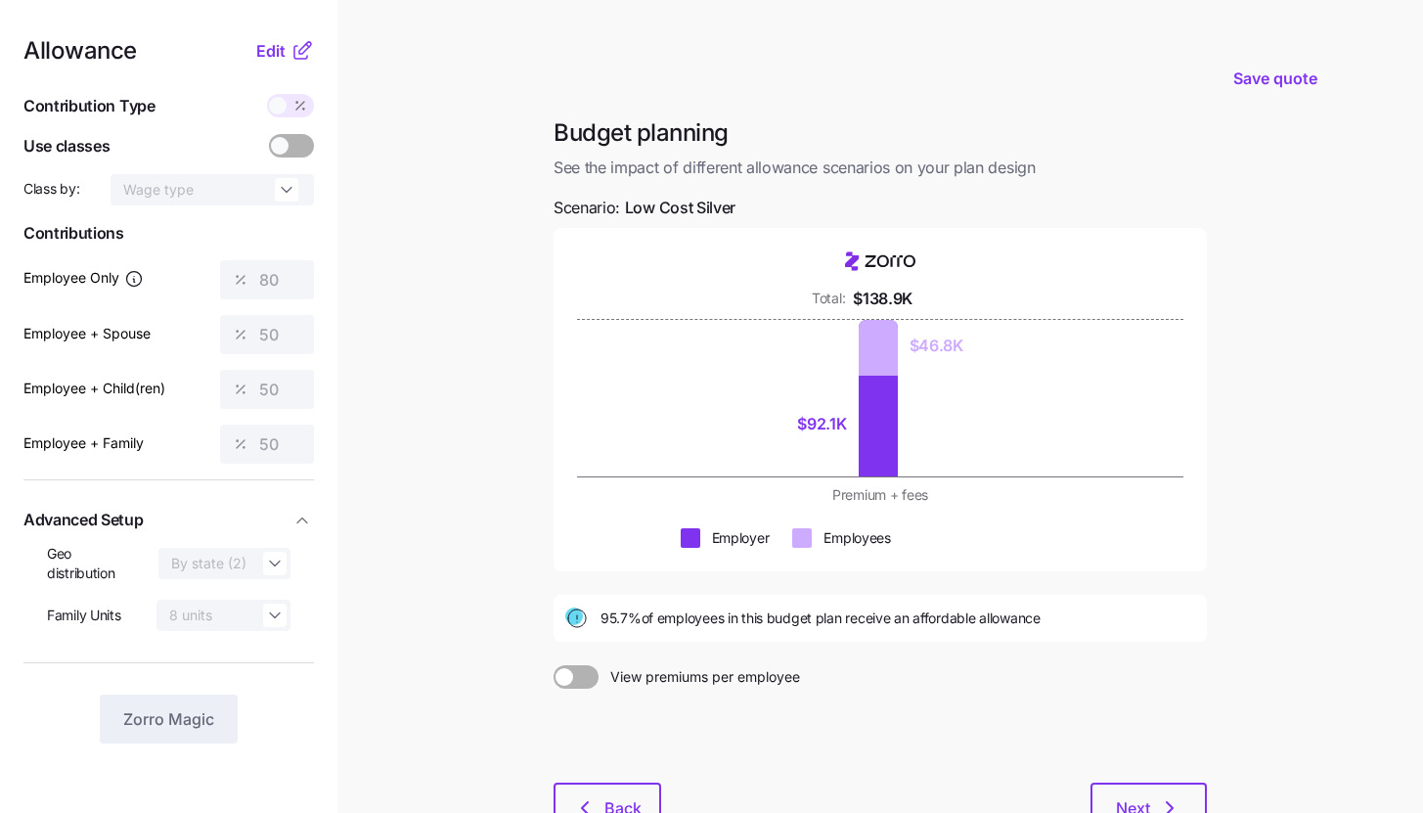
click at [1145, 779] on div at bounding box center [879, 735] width 653 height 94
click at [1145, 786] on button "Next" at bounding box center [1148, 806] width 116 height 49
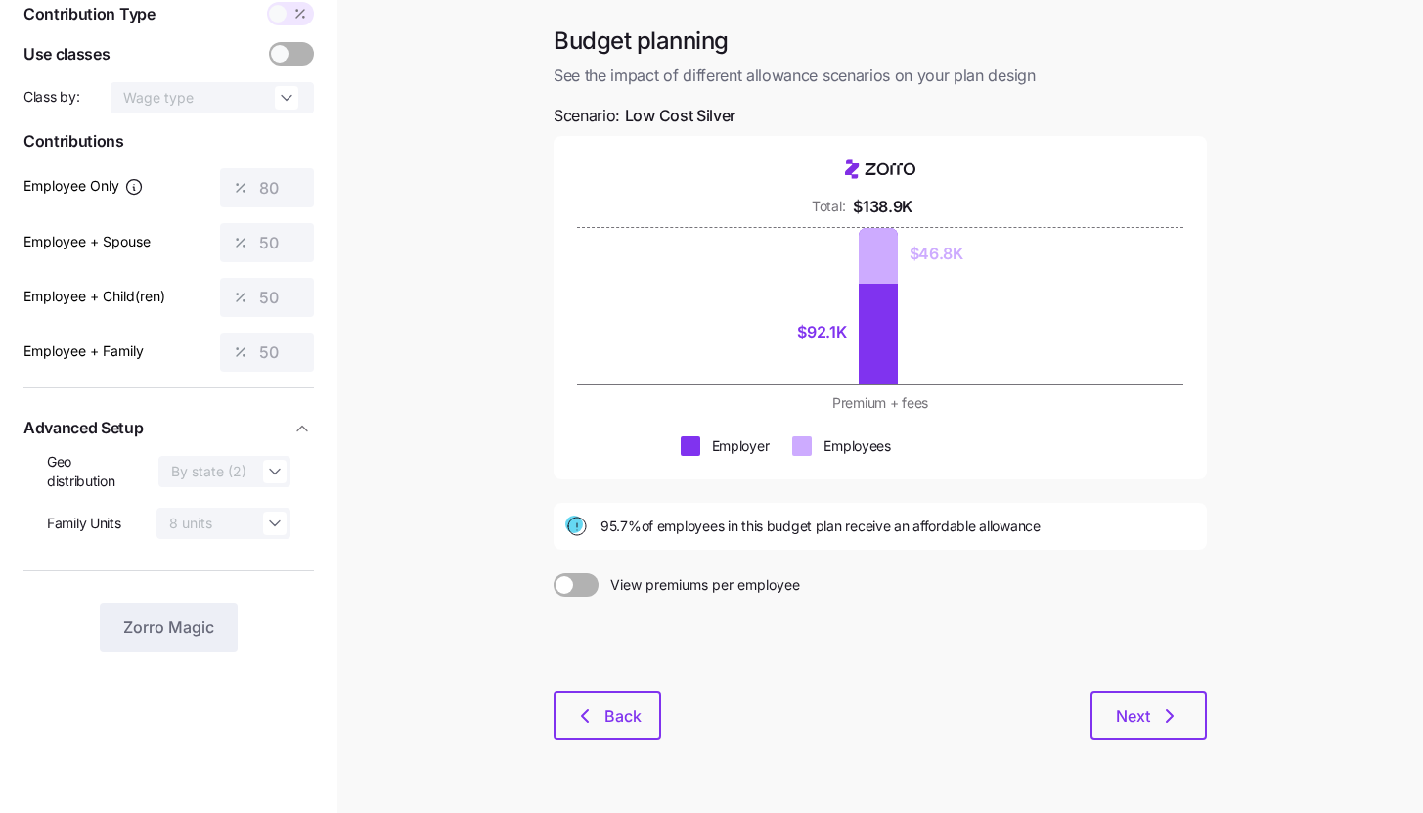
scroll to position [144, 0]
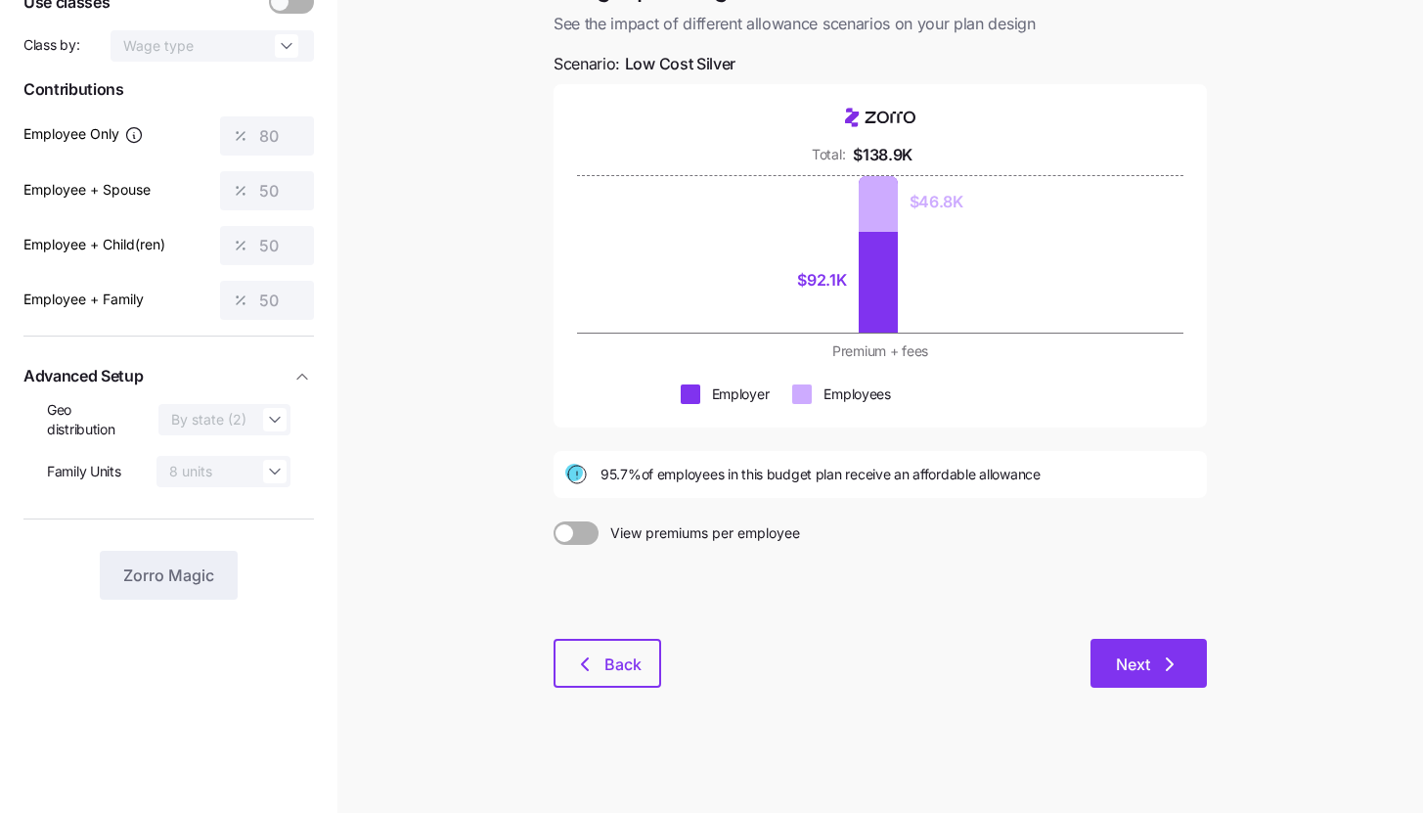
click at [1142, 666] on span "Next" at bounding box center [1133, 663] width 34 height 23
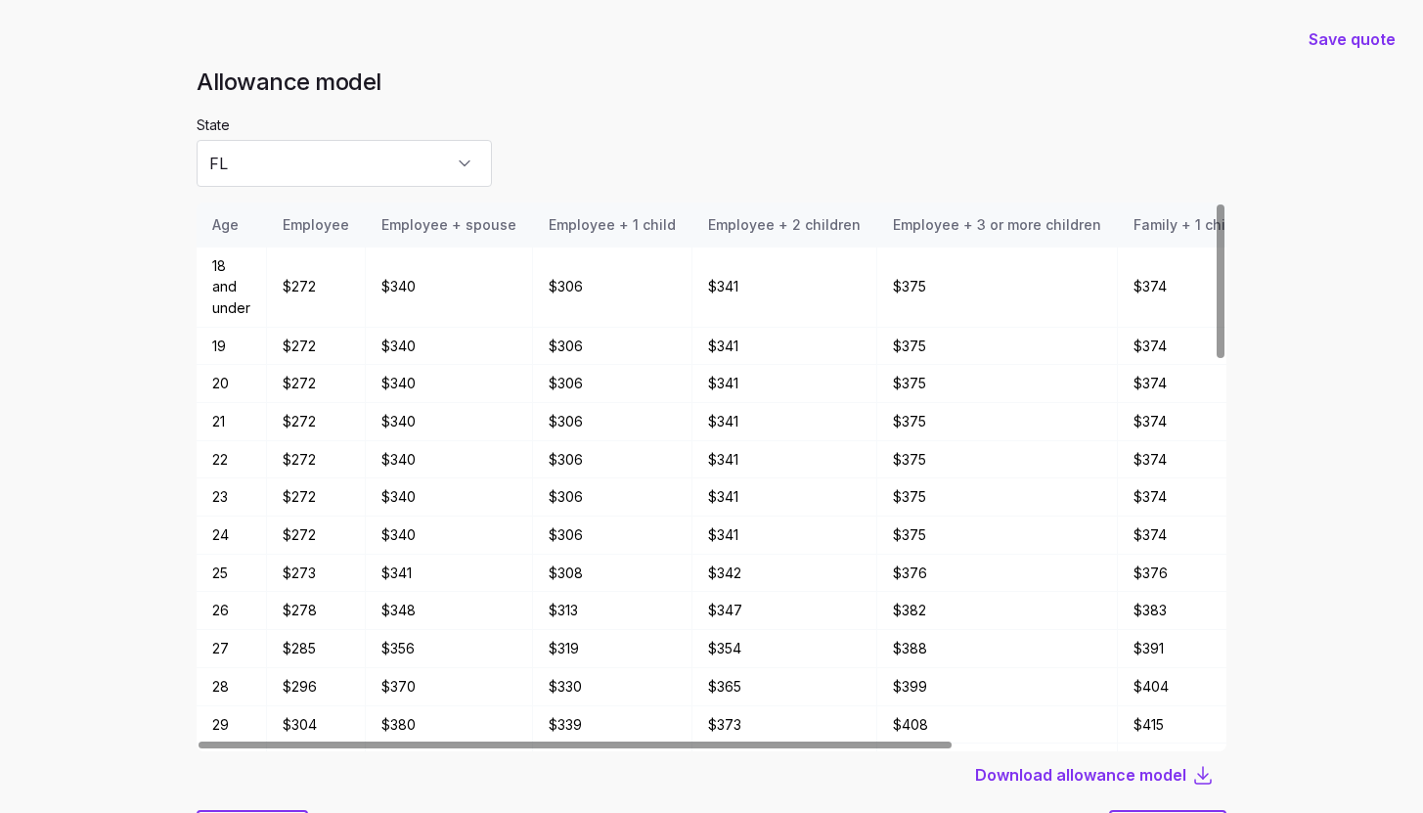
scroll to position [105, 0]
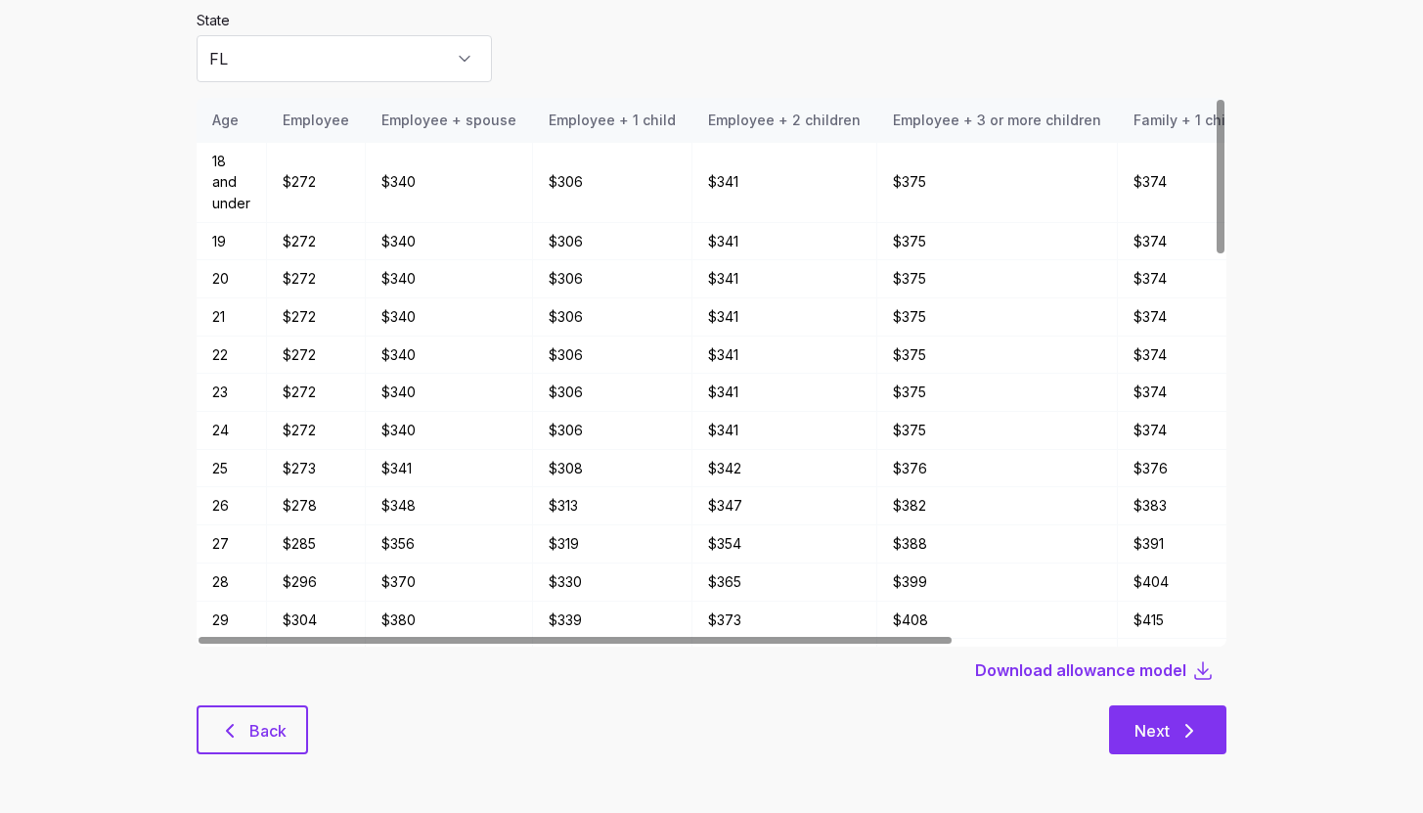
click at [1183, 716] on button "Next" at bounding box center [1167, 729] width 117 height 49
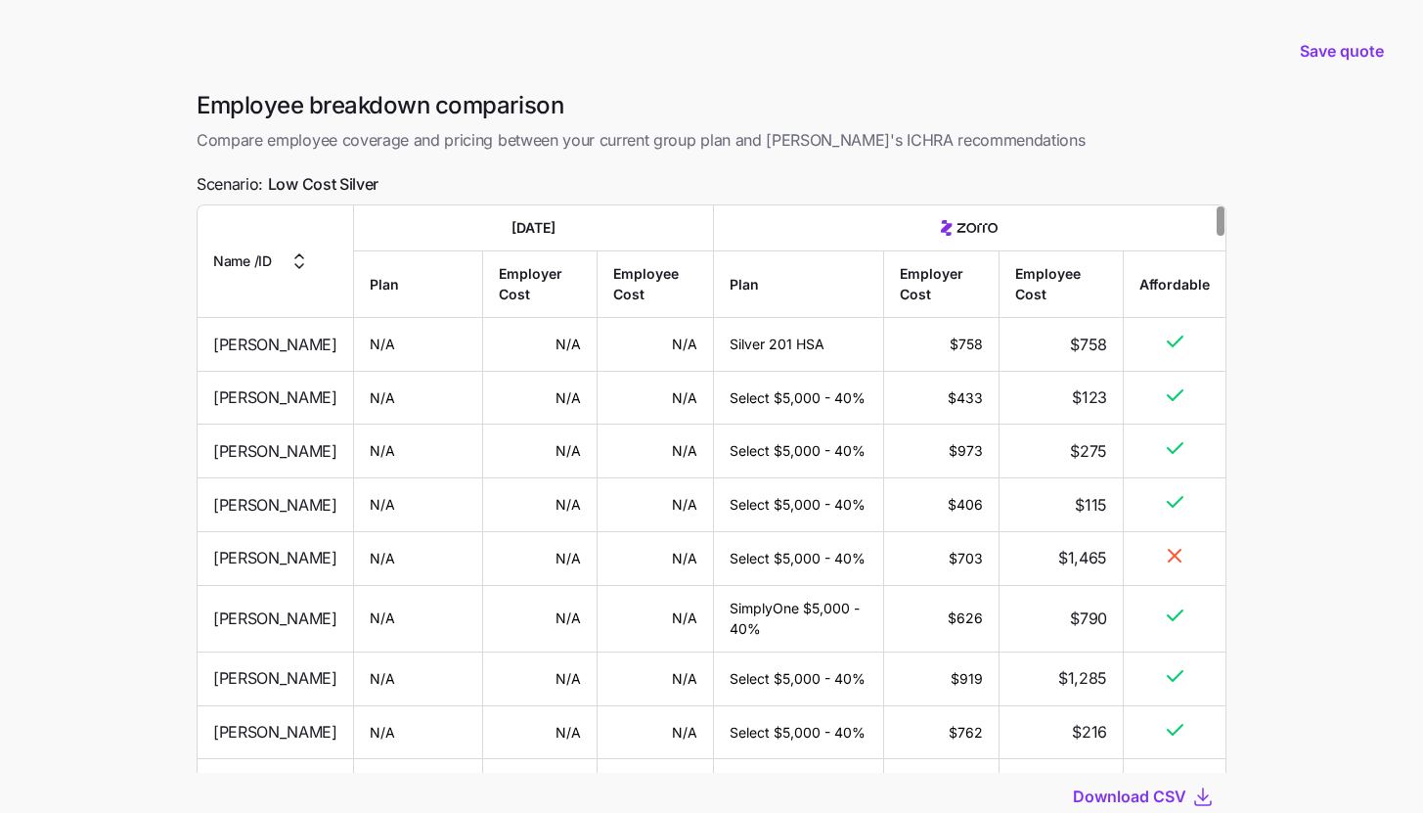
scroll to position [138, 0]
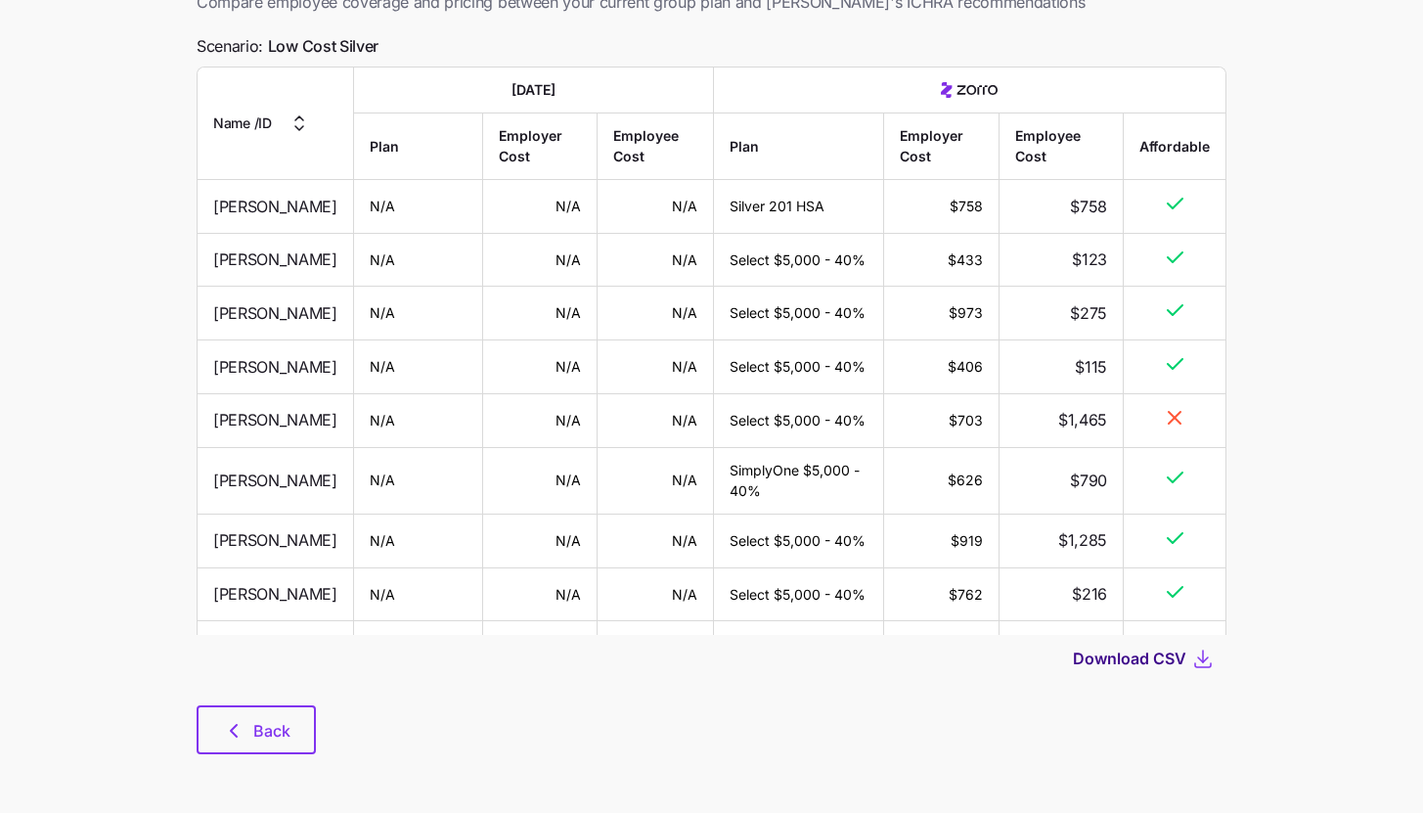
click at [1168, 662] on span "Download CSV" at bounding box center [1129, 657] width 113 height 23
